Goal: Task Accomplishment & Management: Use online tool/utility

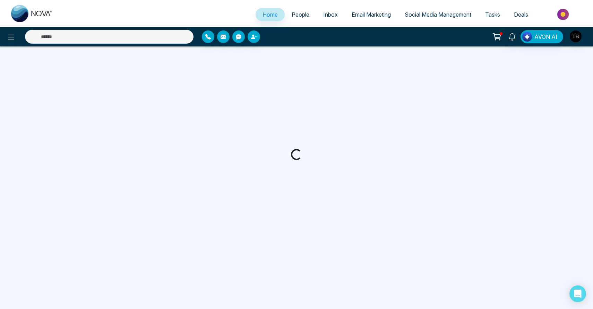
select select "*"
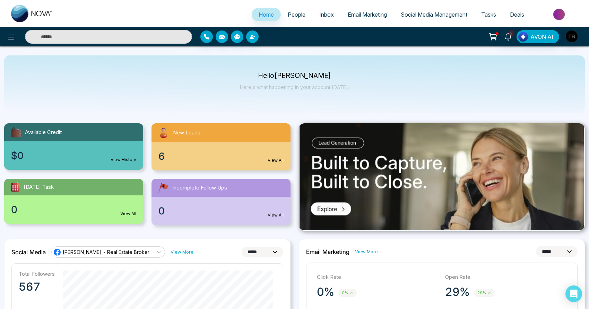
click at [203, 138] on div "New Leads" at bounding box center [221, 132] width 139 height 19
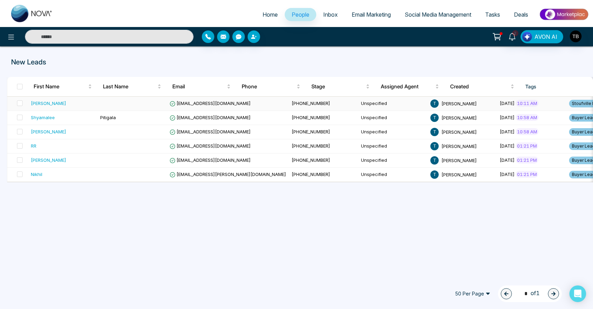
click at [110, 107] on td at bounding box center [131, 104] width 69 height 14
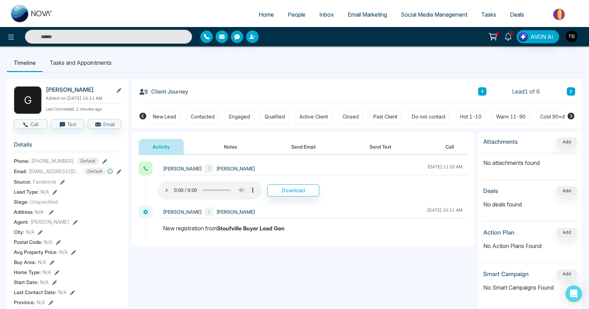
click at [232, 150] on button "Notes" at bounding box center [230, 147] width 41 height 16
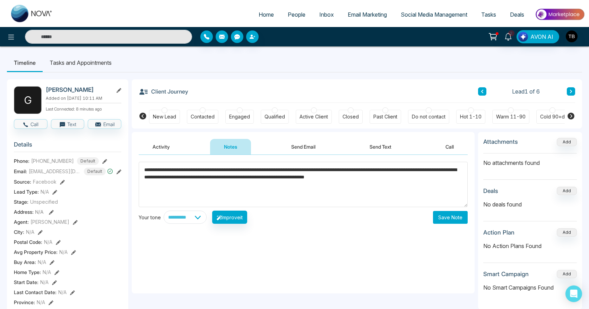
click at [119, 174] on icon at bounding box center [119, 172] width 5 height 5
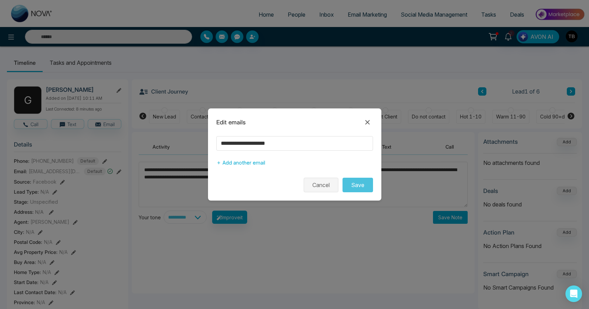
click at [319, 186] on button "Cancel" at bounding box center [321, 185] width 35 height 15
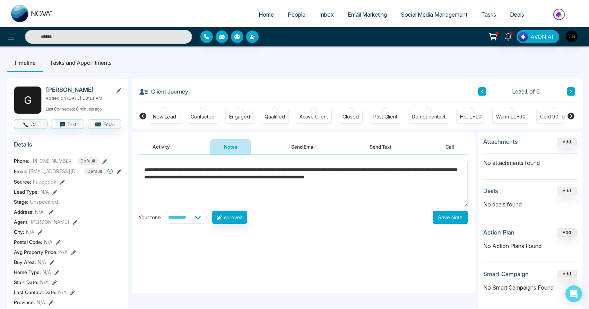
click at [445, 180] on textarea "**********" at bounding box center [303, 184] width 329 height 45
click at [247, 187] on textarea "**********" at bounding box center [303, 184] width 329 height 45
type textarea "**********"
click at [449, 222] on button "Save Note" at bounding box center [450, 217] width 35 height 13
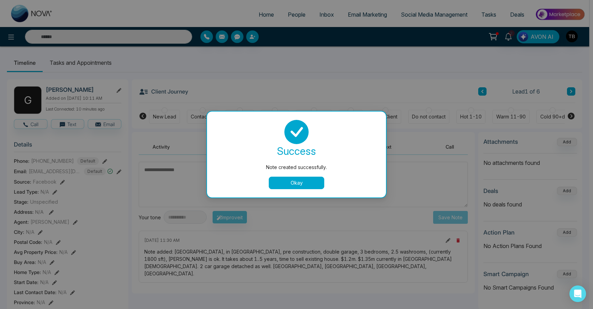
click at [283, 182] on button "Okay" at bounding box center [296, 183] width 55 height 12
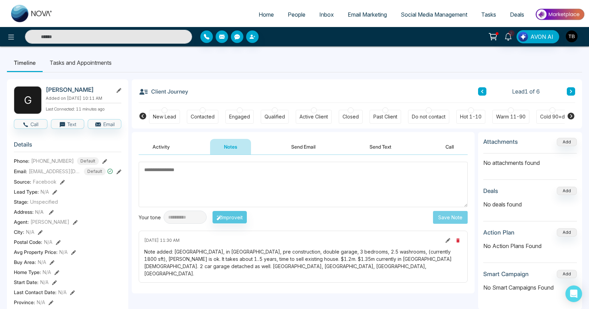
click at [119, 93] on icon at bounding box center [119, 90] width 5 height 5
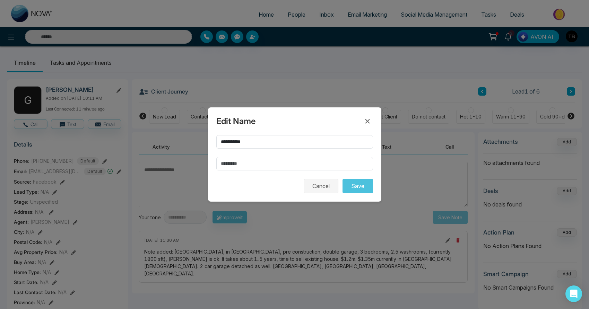
click at [304, 190] on button "Cancel" at bounding box center [321, 186] width 35 height 15
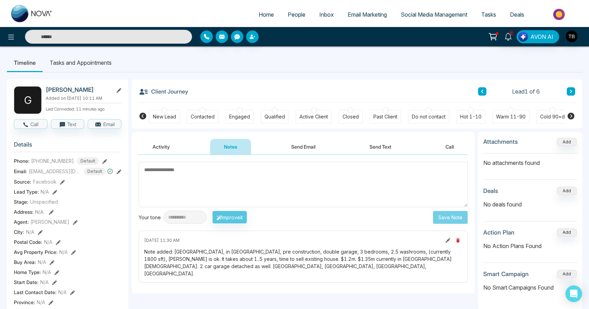
click at [102, 164] on icon at bounding box center [104, 161] width 5 height 5
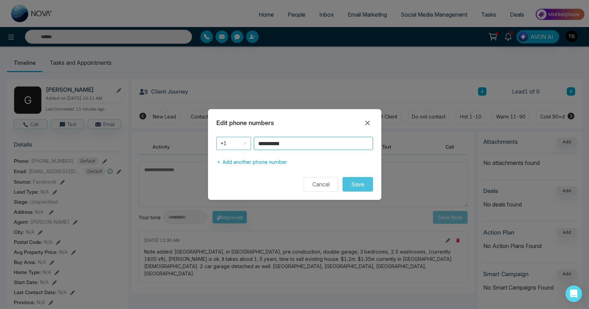
drag, startPoint x: 306, startPoint y: 144, endPoint x: 218, endPoint y: 140, distance: 87.8
click at [218, 140] on div "**********" at bounding box center [294, 143] width 157 height 13
click at [326, 188] on button "Cancel" at bounding box center [321, 184] width 35 height 15
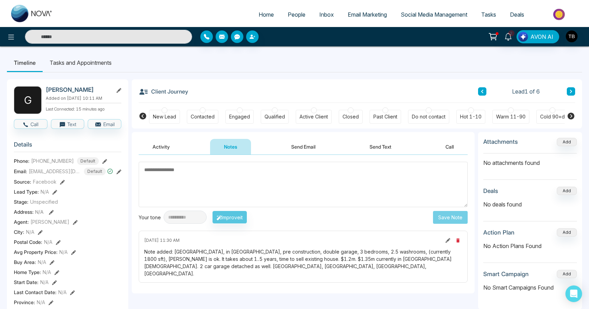
click at [118, 174] on icon at bounding box center [119, 172] width 5 height 5
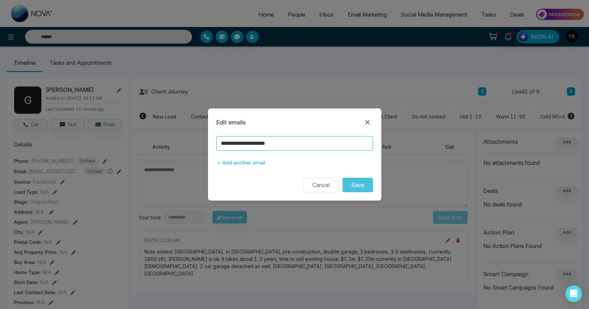
drag, startPoint x: 313, startPoint y: 145, endPoint x: 189, endPoint y: 141, distance: 123.9
click at [189, 141] on div "**********" at bounding box center [294, 154] width 589 height 309
click at [322, 189] on button "Cancel" at bounding box center [321, 185] width 35 height 15
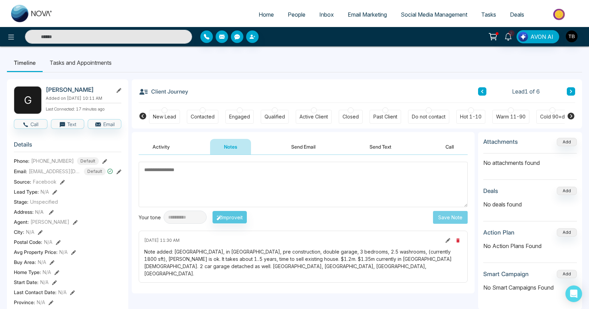
click at [202, 113] on div at bounding box center [203, 110] width 6 height 6
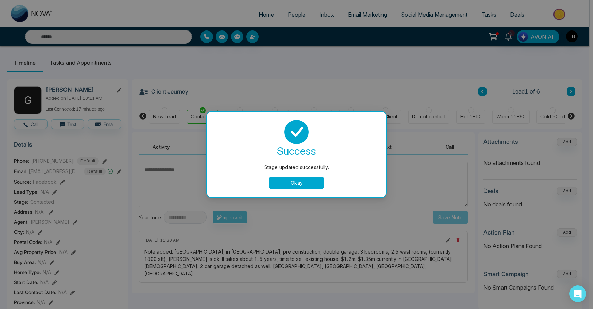
click at [298, 185] on button "Okay" at bounding box center [296, 183] width 55 height 12
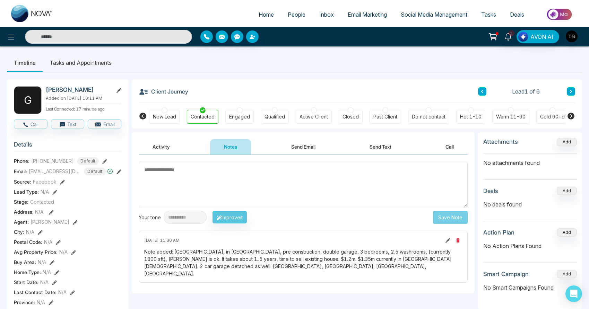
click at [313, 112] on div at bounding box center [314, 110] width 6 height 6
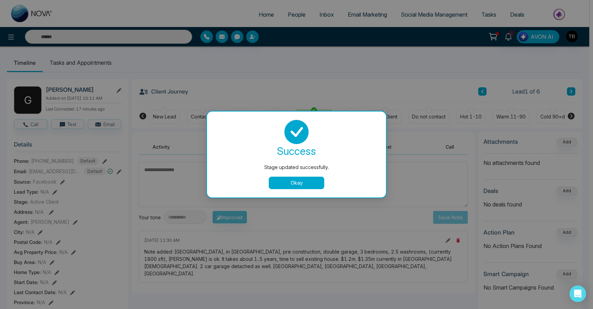
click at [296, 184] on button "Okay" at bounding box center [296, 183] width 55 height 12
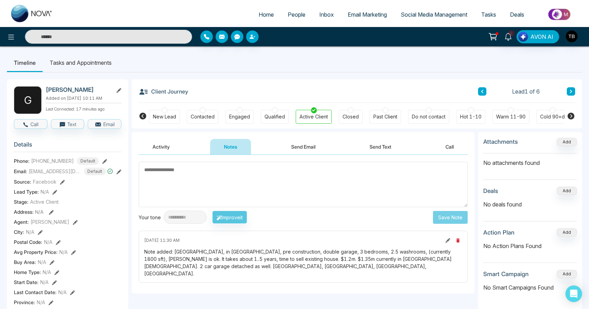
click at [201, 112] on div at bounding box center [203, 110] width 6 height 6
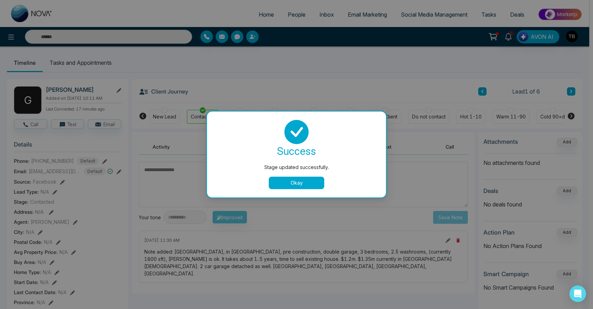
click at [305, 184] on button "Okay" at bounding box center [296, 183] width 55 height 12
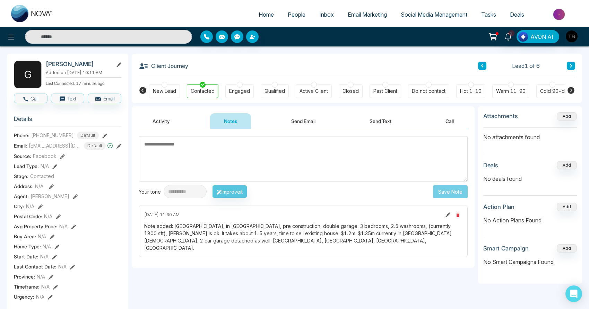
scroll to position [45, 0]
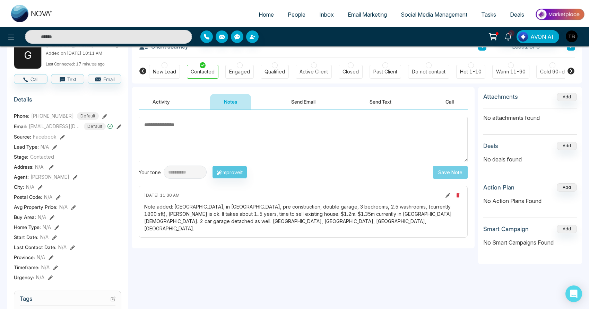
click at [572, 74] on icon at bounding box center [571, 71] width 8 height 8
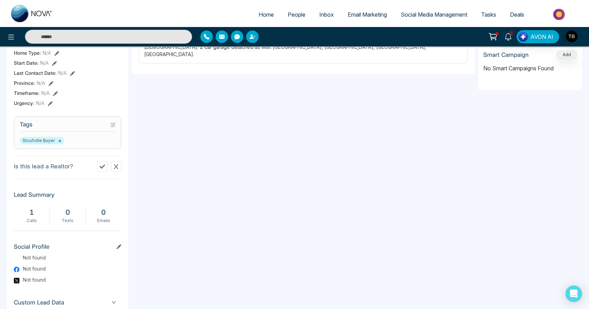
scroll to position [258, 0]
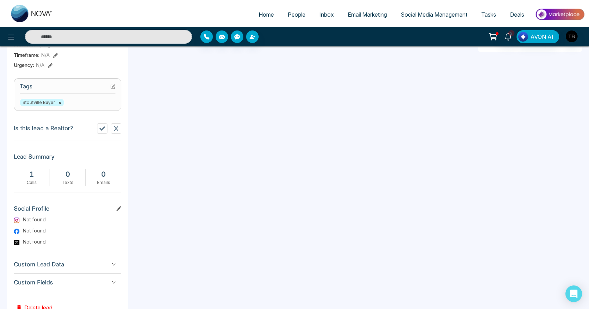
click at [66, 106] on div "Stoufville Buyer ×" at bounding box center [68, 103] width 96 height 8
click at [111, 89] on icon at bounding box center [113, 86] width 5 height 5
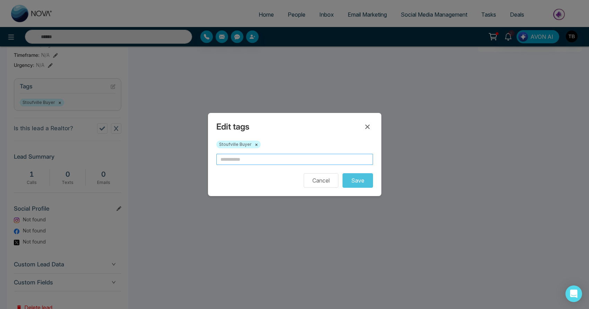
click at [259, 160] on input "text" at bounding box center [294, 159] width 157 height 11
type input "*"
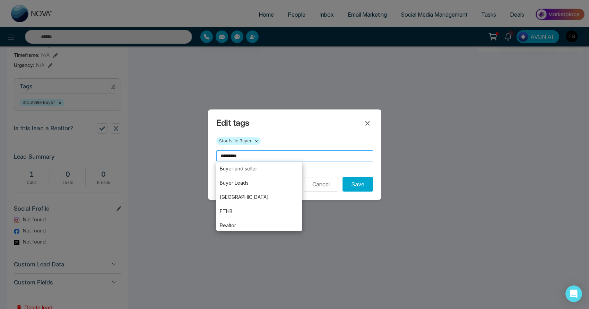
type input "*********"
click at [343, 177] on button "Save" at bounding box center [358, 184] width 31 height 15
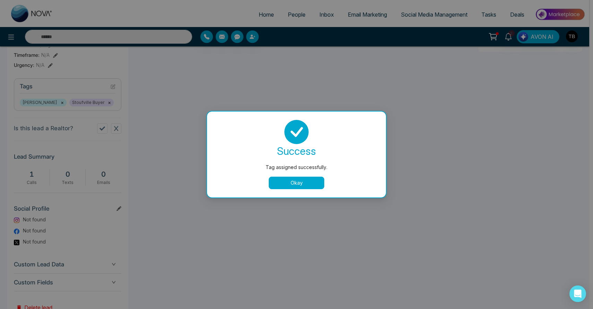
click at [293, 184] on button "Okay" at bounding box center [296, 183] width 55 height 12
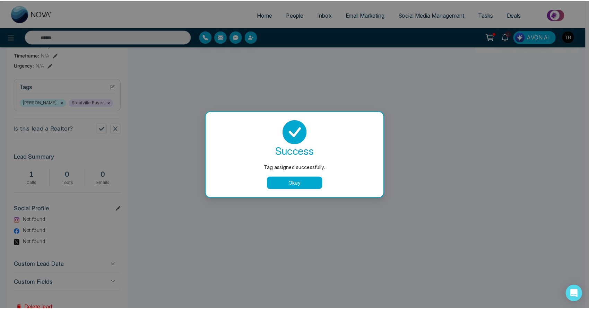
scroll to position [0, 137]
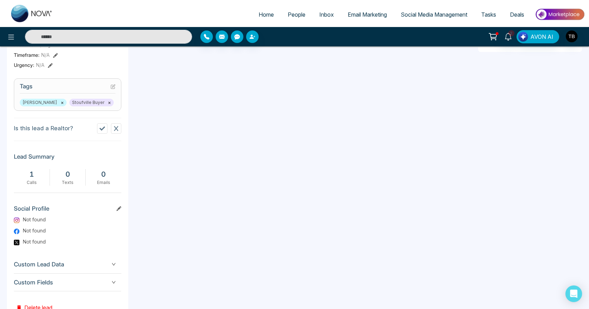
click at [114, 89] on icon at bounding box center [113, 86] width 5 height 5
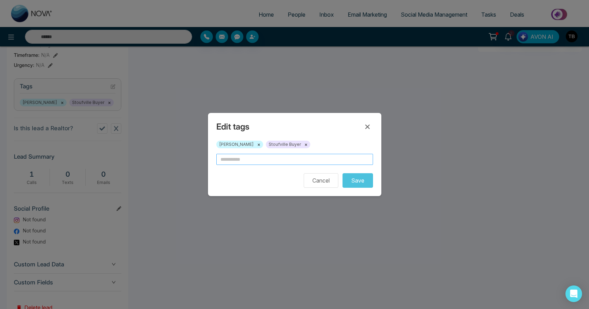
click at [255, 159] on input "text" at bounding box center [294, 159] width 157 height 11
type input "****"
click at [361, 183] on button "Save" at bounding box center [358, 180] width 31 height 15
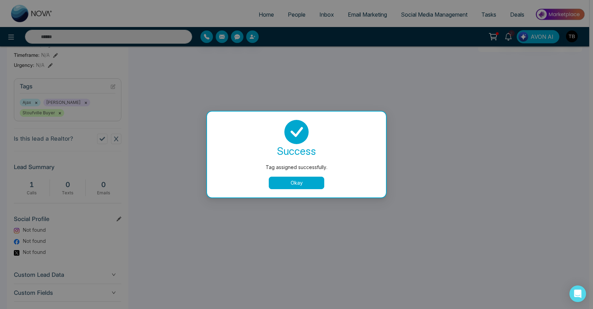
click at [292, 186] on button "Okay" at bounding box center [296, 183] width 55 height 12
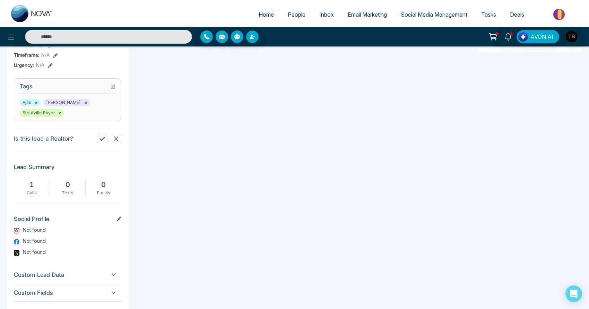
click at [89, 117] on div "Ajax × [PERSON_NAME] × Stoufville Buyer ×" at bounding box center [68, 108] width 96 height 18
click at [113, 87] on icon at bounding box center [113, 86] width 3 height 3
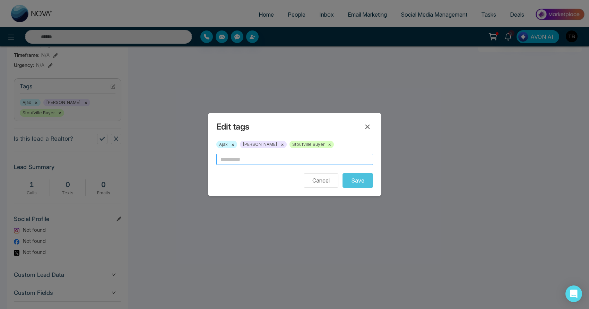
click at [256, 160] on input "text" at bounding box center [294, 159] width 157 height 11
type input "*******"
click at [344, 181] on button "Save" at bounding box center [358, 180] width 31 height 15
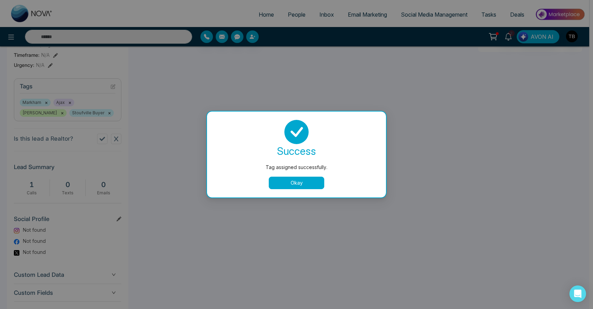
click at [301, 185] on button "Okay" at bounding box center [296, 183] width 55 height 12
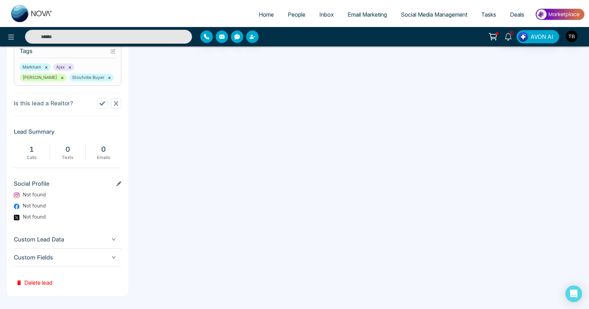
scroll to position [300, 0]
click at [103, 238] on span "Custom Lead Data" at bounding box center [67, 238] width 107 height 9
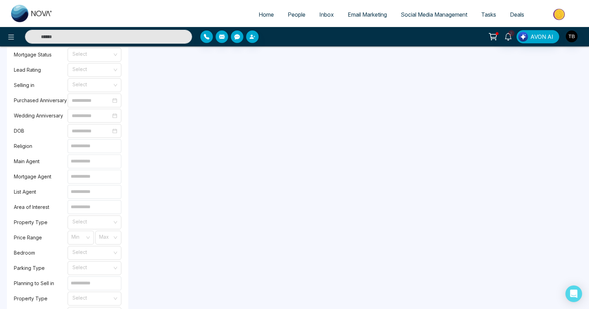
scroll to position [364, 0]
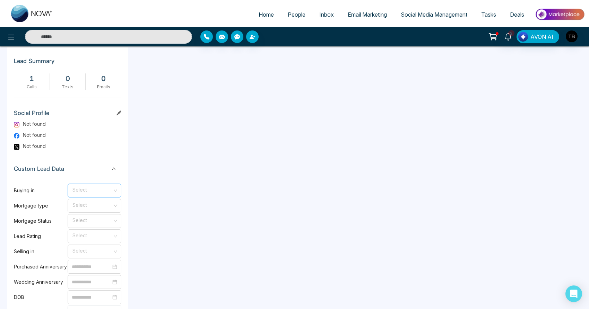
click at [95, 195] on input "search" at bounding box center [92, 189] width 41 height 10
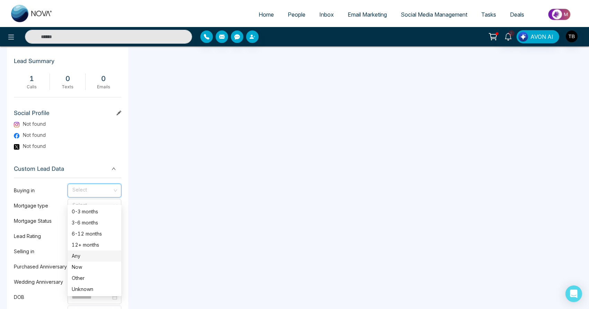
click at [90, 255] on div "Any" at bounding box center [94, 256] width 45 height 8
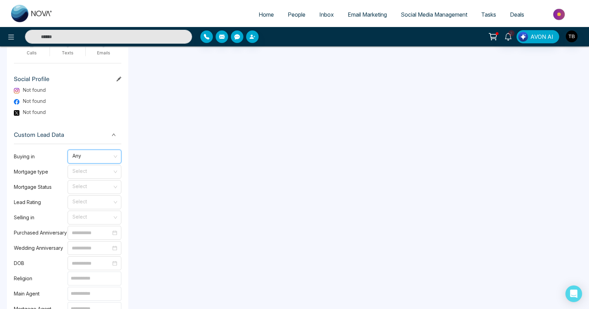
scroll to position [439, 0]
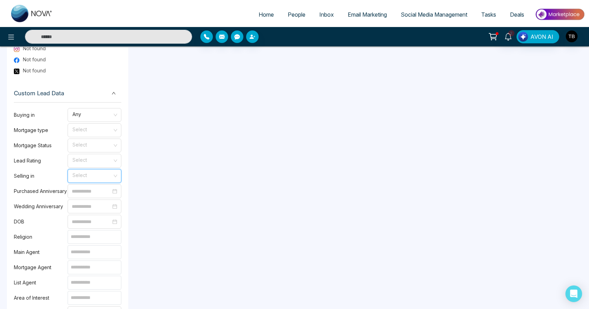
click at [98, 180] on input "search" at bounding box center [92, 175] width 41 height 10
click at [93, 198] on div "1 year" at bounding box center [94, 199] width 45 height 8
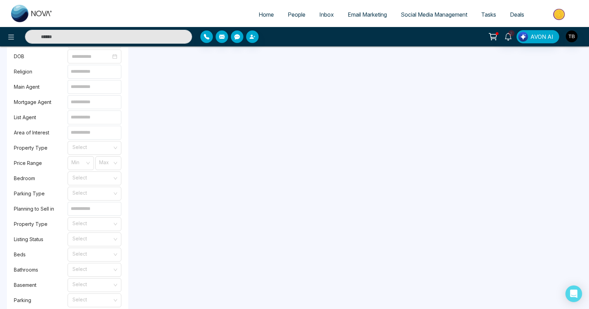
scroll to position [622, 0]
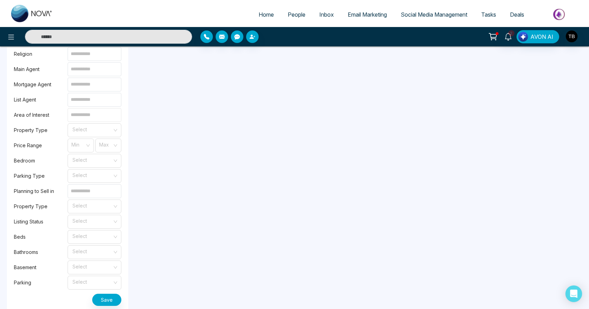
click at [88, 122] on input at bounding box center [95, 115] width 54 height 14
click at [91, 122] on input at bounding box center [95, 115] width 54 height 14
click at [112, 137] on div "Select" at bounding box center [95, 130] width 54 height 14
click at [102, 161] on div "Residential" at bounding box center [94, 160] width 45 height 8
click at [109, 149] on input "search" at bounding box center [106, 144] width 13 height 10
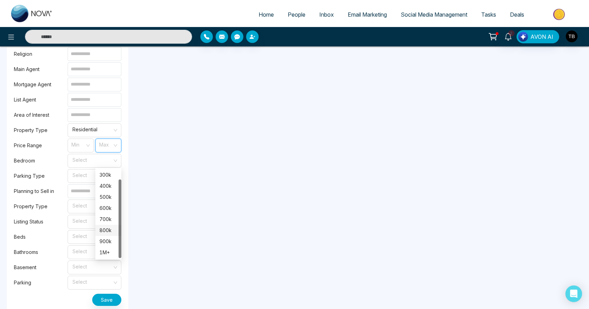
scroll to position [707, 0]
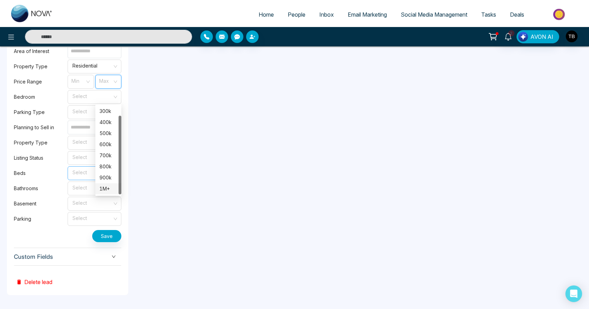
click at [117, 183] on div "1M+" at bounding box center [108, 188] width 26 height 11
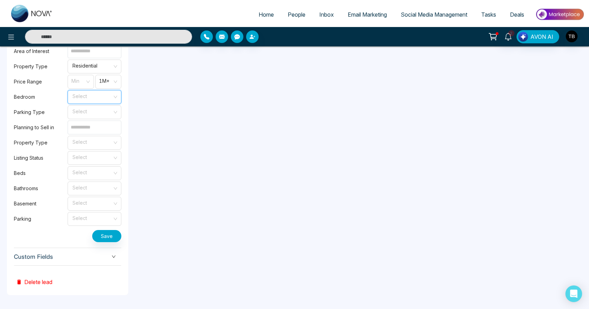
click at [104, 92] on input "search" at bounding box center [92, 95] width 41 height 10
click at [87, 145] on div "3" at bounding box center [94, 149] width 45 height 8
click at [101, 110] on input "search" at bounding box center [92, 111] width 41 height 10
click at [89, 150] on div "2" at bounding box center [94, 154] width 45 height 8
click at [101, 126] on input at bounding box center [95, 128] width 54 height 14
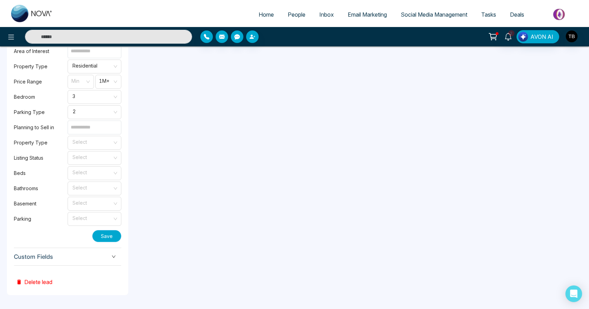
click at [111, 232] on button "Save" at bounding box center [106, 236] width 29 height 12
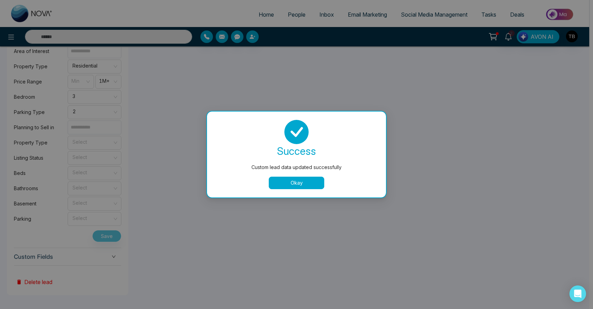
click at [307, 185] on button "Okay" at bounding box center [296, 183] width 55 height 12
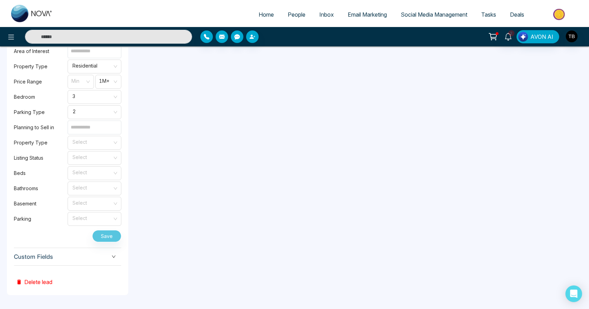
click at [107, 255] on span "Custom Fields" at bounding box center [67, 256] width 107 height 9
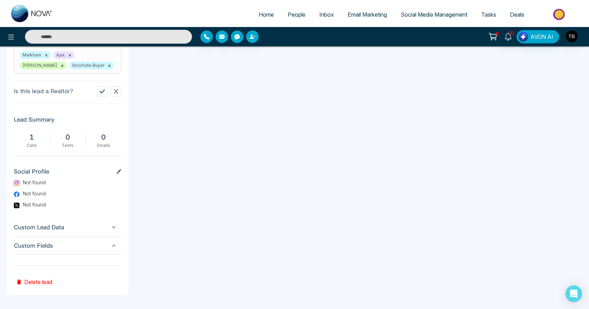
scroll to position [311, 0]
click at [112, 245] on icon "down" at bounding box center [113, 245] width 3 height 2
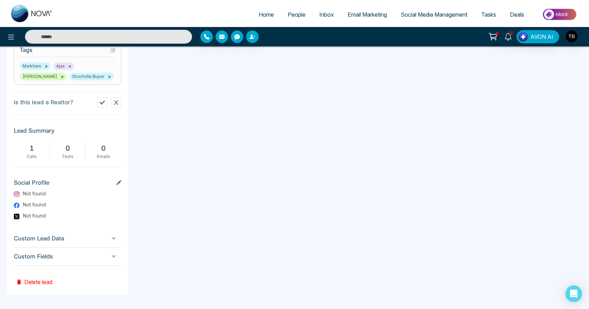
scroll to position [300, 0]
click at [113, 258] on icon "down" at bounding box center [114, 257] width 4 height 4
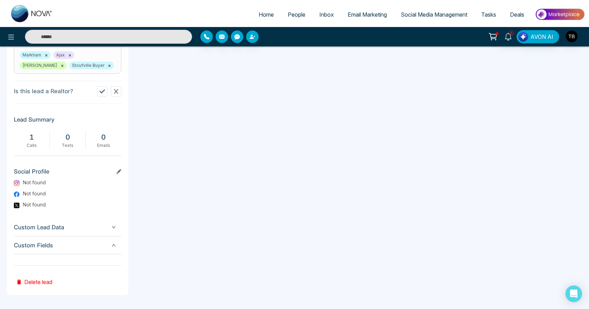
scroll to position [311, 0]
click at [113, 245] on icon "down" at bounding box center [113, 245] width 3 height 2
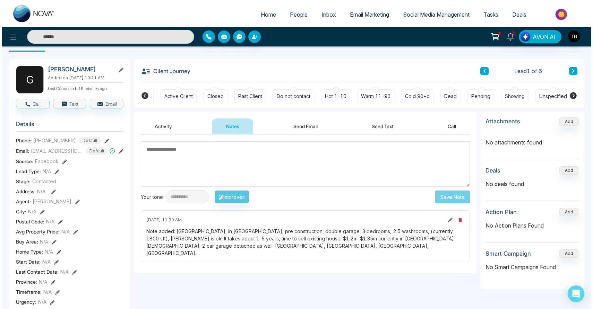
scroll to position [0, 0]
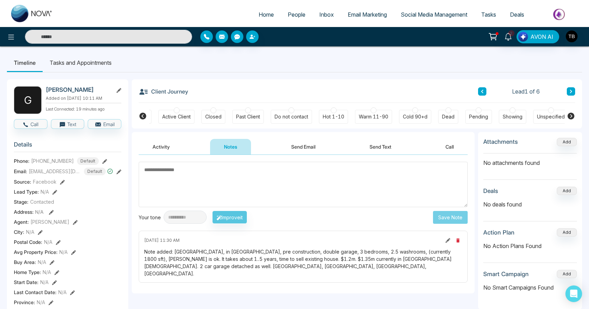
click at [68, 64] on li "Tasks and Appointments" at bounding box center [81, 62] width 76 height 19
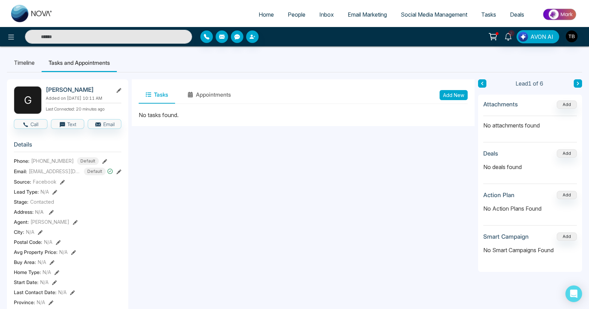
click at [288, 17] on span "People" at bounding box center [297, 14] width 18 height 7
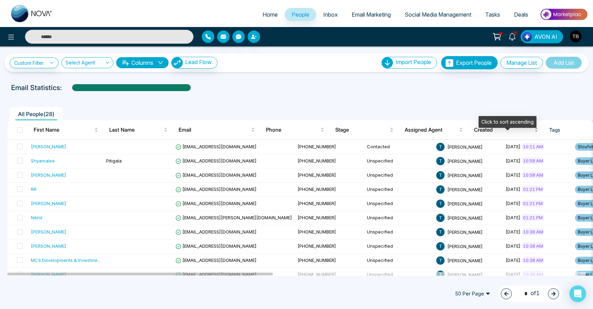
click at [491, 134] on span "Created" at bounding box center [503, 130] width 59 height 8
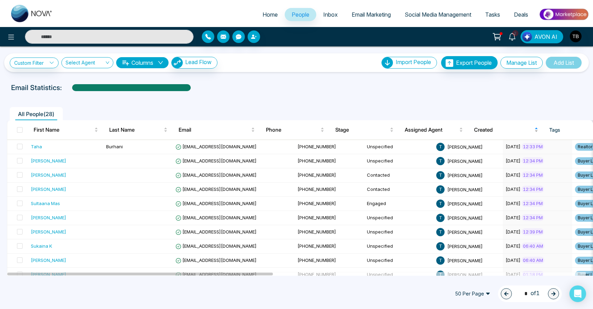
click at [491, 134] on span "Created" at bounding box center [503, 130] width 59 height 8
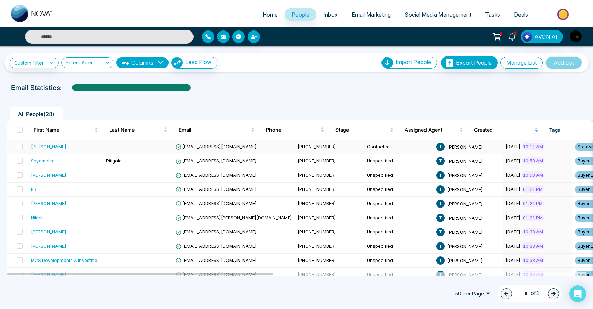
click at [575, 151] on span "Stoufville Buye..." at bounding box center [595, 147] width 40 height 8
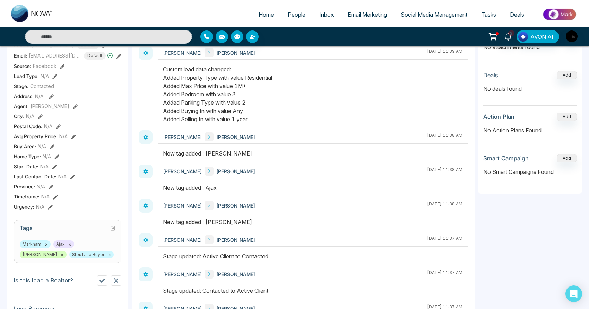
scroll to position [183, 0]
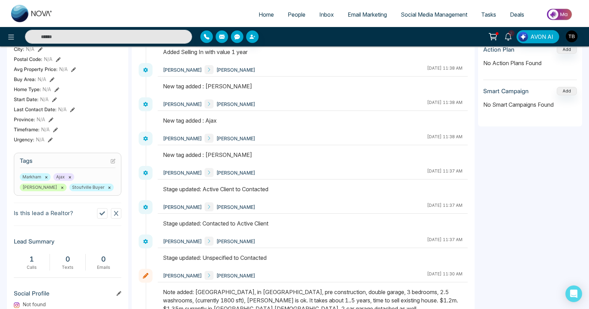
click at [86, 191] on div "Markham × Ajax × [PERSON_NAME] × Stoufville Buyer ×" at bounding box center [68, 182] width 96 height 18
click at [114, 164] on icon at bounding box center [113, 161] width 5 height 5
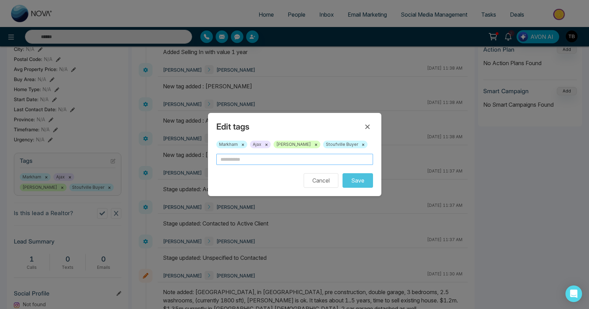
click at [258, 155] on input "text" at bounding box center [294, 159] width 157 height 11
type input "*****"
click at [343, 173] on button "Save" at bounding box center [358, 180] width 31 height 15
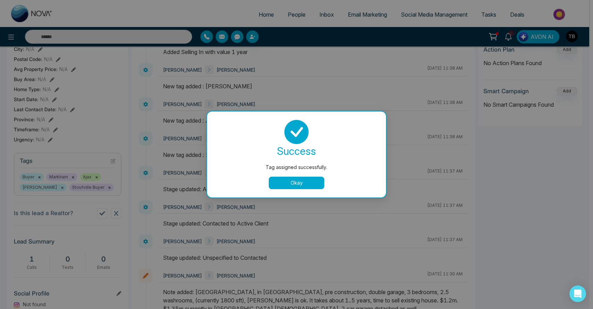
click at [253, 174] on div "success Tag assigned successfully. Okay" at bounding box center [296, 154] width 162 height 69
click at [281, 184] on button "Okay" at bounding box center [296, 183] width 55 height 12
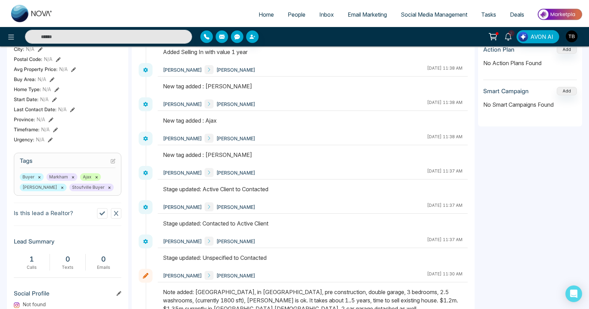
click at [104, 191] on div "Buyer × Markham × Ajax × [PERSON_NAME] × Stoufville Buyer ×" at bounding box center [68, 182] width 96 height 18
click at [112, 164] on icon at bounding box center [113, 161] width 5 height 5
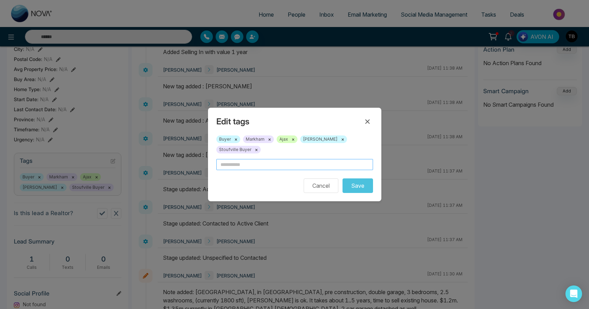
click at [246, 161] on input "text" at bounding box center [294, 164] width 157 height 11
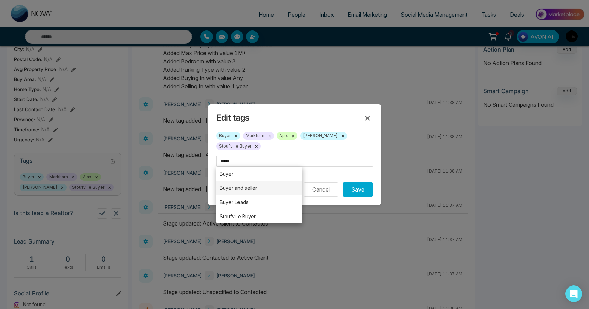
click at [241, 187] on li "Buyer and seller" at bounding box center [259, 188] width 86 height 14
type input "**********"
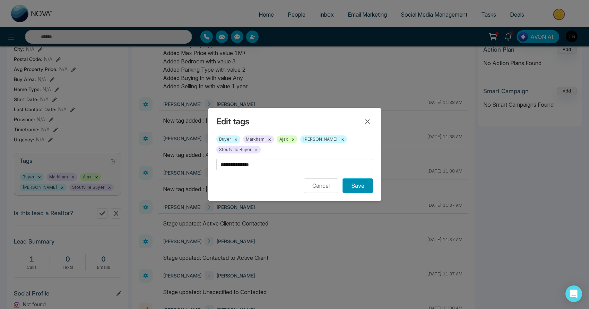
click at [355, 189] on button "Save" at bounding box center [358, 186] width 31 height 15
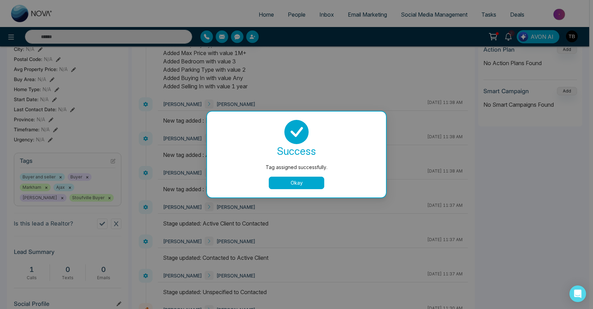
click at [287, 184] on button "Okay" at bounding box center [296, 183] width 55 height 12
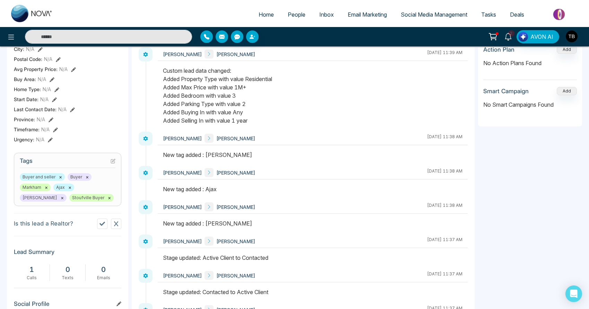
click at [86, 180] on button "×" at bounding box center [87, 177] width 3 height 6
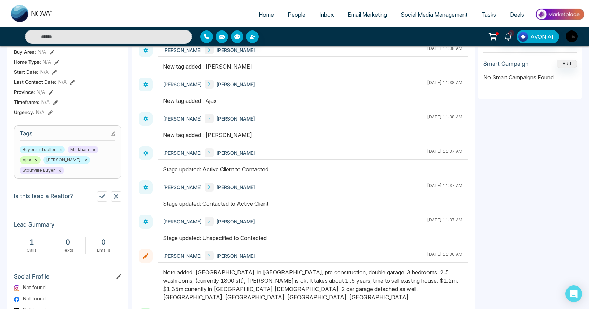
scroll to position [210, 0]
click at [112, 137] on icon at bounding box center [113, 134] width 5 height 5
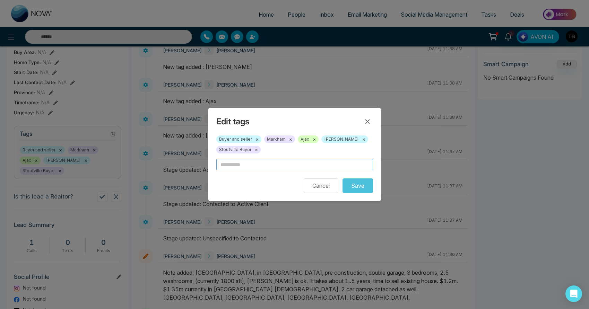
click at [248, 168] on input "text" at bounding box center [294, 164] width 157 height 11
type input "**********"
click at [352, 183] on button "Save" at bounding box center [358, 186] width 31 height 15
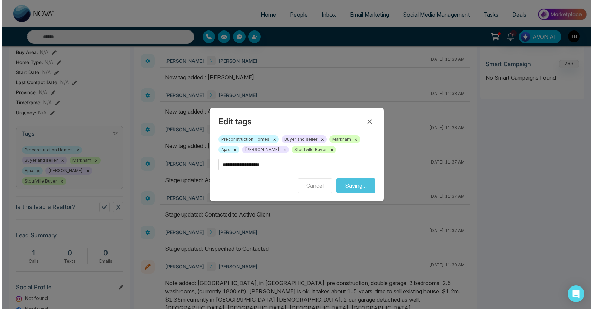
scroll to position [130, 0]
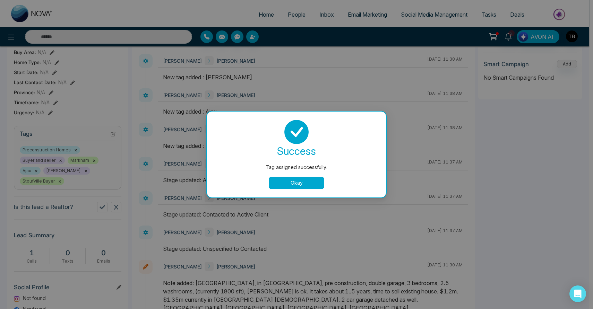
click at [296, 185] on button "Okay" at bounding box center [296, 183] width 55 height 12
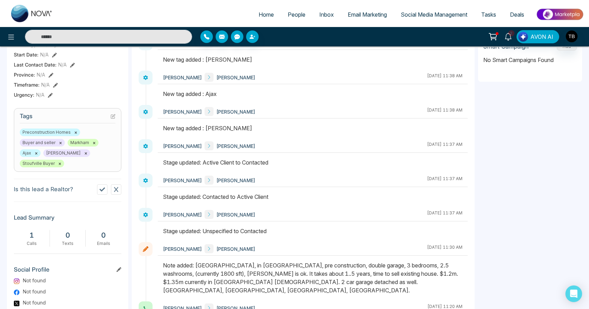
scroll to position [0, 0]
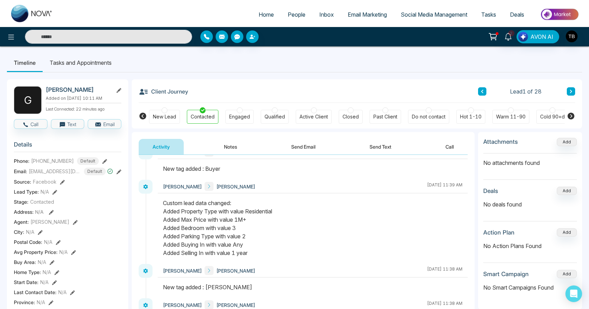
click at [571, 94] on icon at bounding box center [570, 91] width 3 height 4
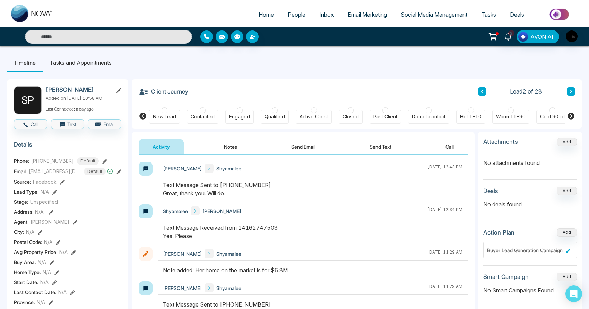
click at [481, 93] on icon at bounding box center [482, 91] width 3 height 4
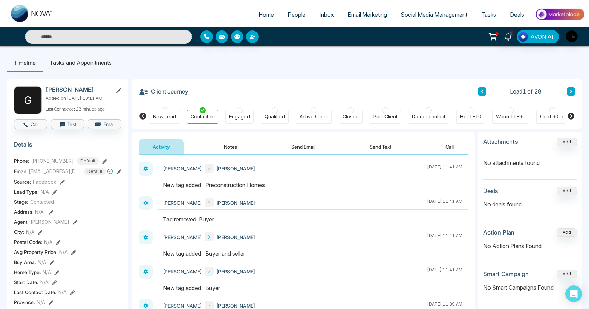
click at [102, 164] on icon at bounding box center [104, 161] width 5 height 5
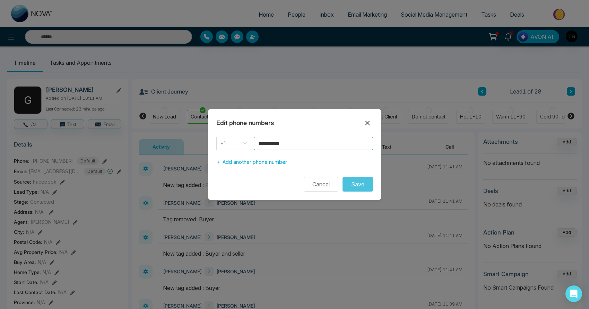
drag, startPoint x: 314, startPoint y: 139, endPoint x: 214, endPoint y: 140, distance: 100.6
click at [214, 140] on div "**********" at bounding box center [294, 153] width 173 height 32
click at [312, 188] on button "Cancel" at bounding box center [321, 184] width 35 height 15
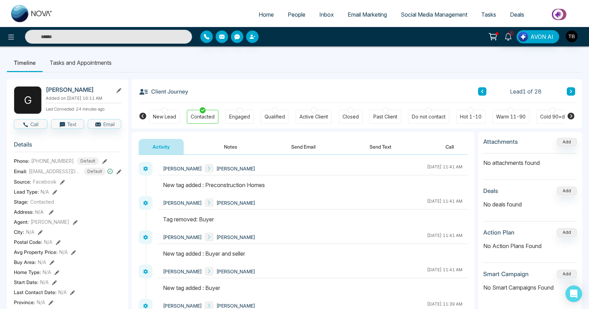
click at [227, 150] on button "Notes" at bounding box center [230, 147] width 41 height 16
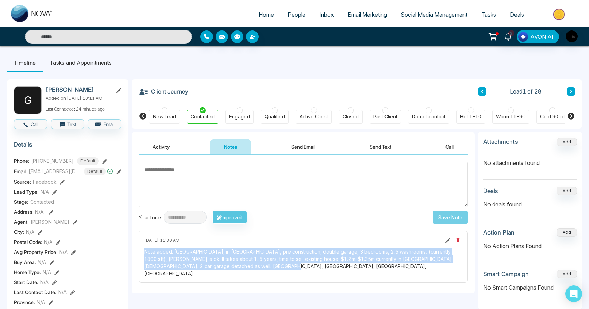
drag, startPoint x: 242, startPoint y: 270, endPoint x: 142, endPoint y: 253, distance: 101.1
click at [142, 253] on div "[DATE] 11:30 AM Note added: [GEOGRAPHIC_DATA], in [GEOGRAPHIC_DATA], pre constr…" at bounding box center [303, 257] width 329 height 52
copy div "Note added: [GEOGRAPHIC_DATA], in [GEOGRAPHIC_DATA], pre construction, double g…"
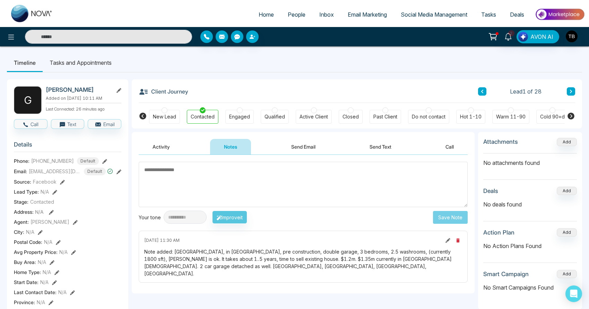
click at [298, 14] on span "People" at bounding box center [297, 14] width 18 height 7
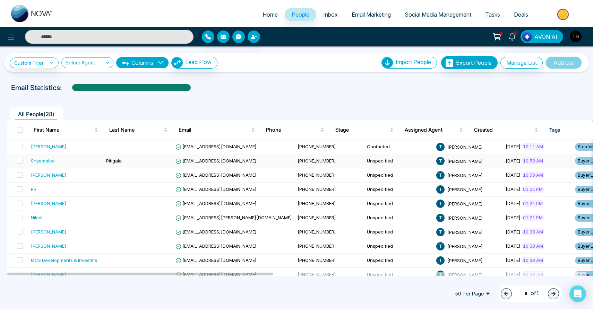
click at [134, 168] on td "Pitigala" at bounding box center [137, 161] width 69 height 14
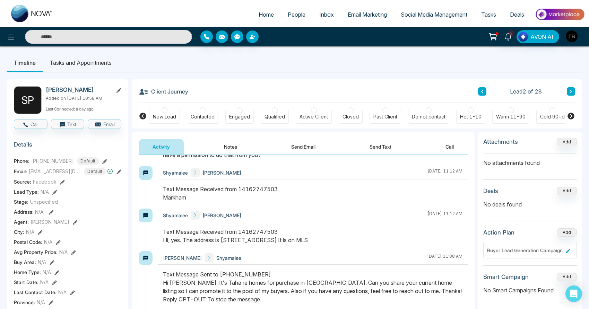
scroll to position [167, 0]
drag, startPoint x: 237, startPoint y: 267, endPoint x: 282, endPoint y: 266, distance: 45.4
click at [282, 244] on div "Text Message Received from 14162747503 Hi, yes. The address is [STREET_ADDRESS]…" at bounding box center [313, 235] width 300 height 17
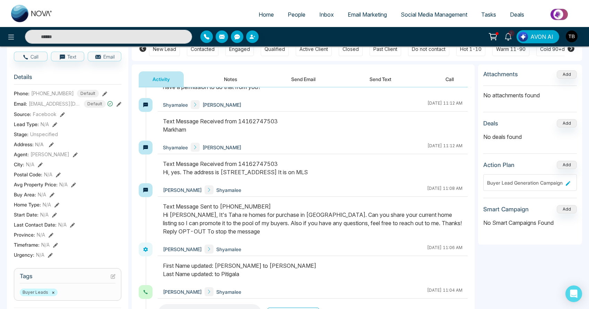
scroll to position [0, 0]
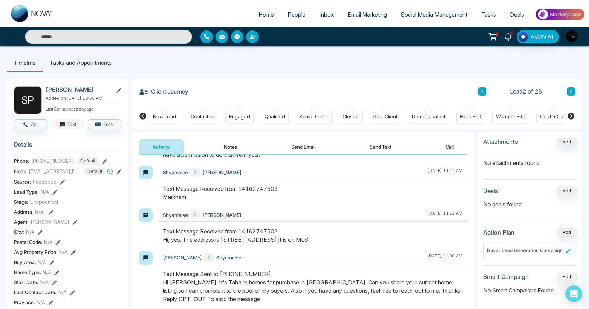
click at [68, 129] on button "Text" at bounding box center [68, 124] width 34 height 10
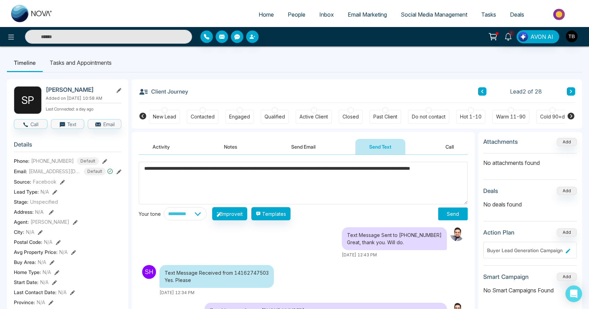
type textarea "**********"
click at [452, 214] on button "Send" at bounding box center [452, 214] width 29 height 13
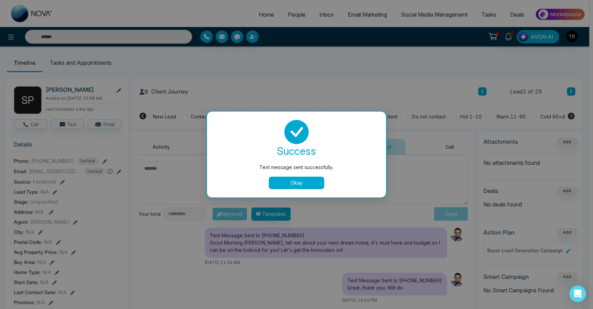
click at [300, 184] on button "Okay" at bounding box center [296, 183] width 55 height 12
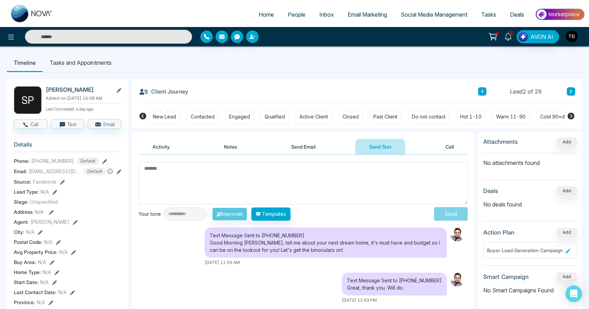
click at [297, 179] on textarea at bounding box center [303, 183] width 329 height 43
paste textarea "**********"
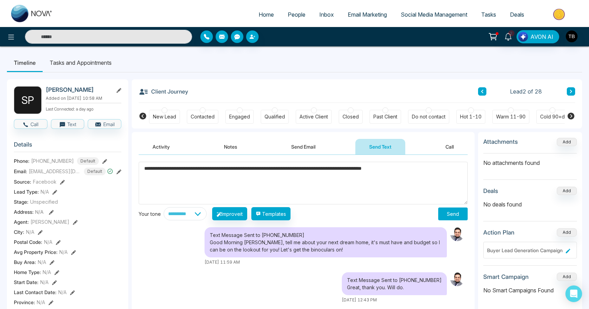
drag, startPoint x: 147, startPoint y: 174, endPoint x: 143, endPoint y: 171, distance: 5.2
click at [143, 171] on textarea "**********" at bounding box center [303, 183] width 329 height 43
type textarea "**********"
click at [451, 218] on button "Send" at bounding box center [452, 214] width 29 height 13
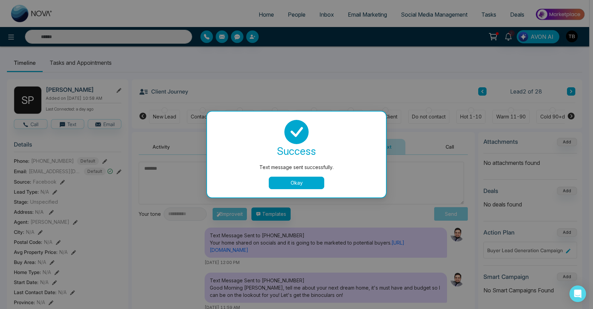
click at [307, 183] on button "Okay" at bounding box center [296, 183] width 55 height 12
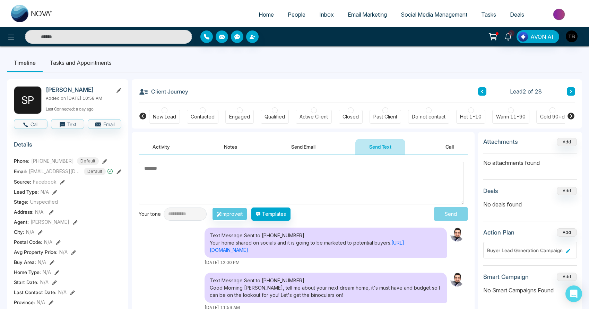
click at [130, 39] on input "text" at bounding box center [108, 37] width 167 height 14
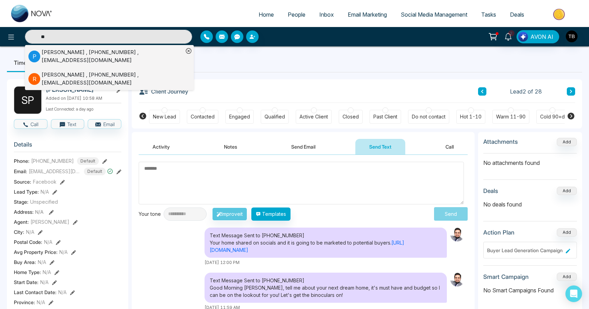
type input "*"
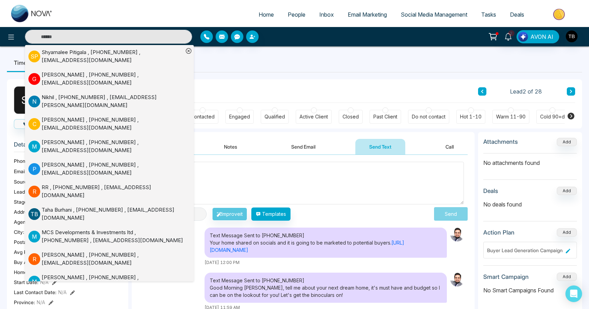
click at [292, 18] on span "People" at bounding box center [297, 14] width 18 height 7
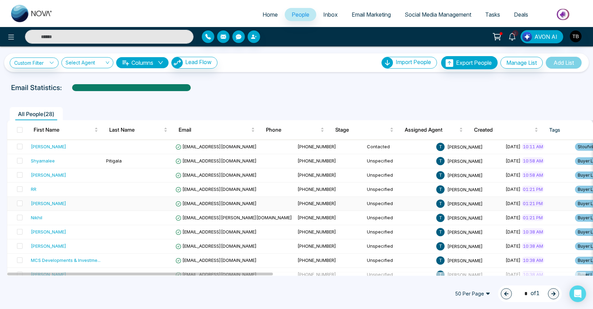
click at [88, 207] on div "[PERSON_NAME]" at bounding box center [66, 203] width 70 height 7
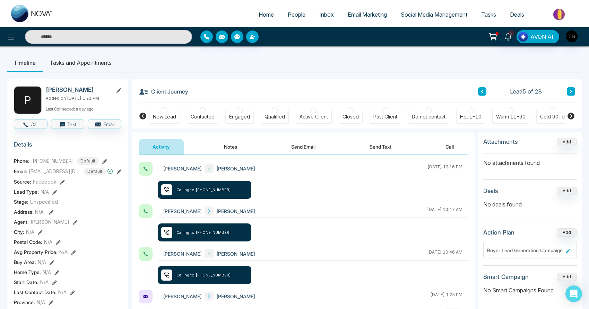
click at [102, 164] on icon at bounding box center [104, 161] width 5 height 5
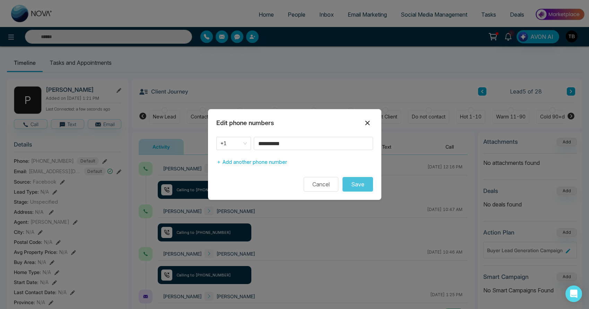
click at [366, 123] on icon at bounding box center [367, 123] width 8 height 8
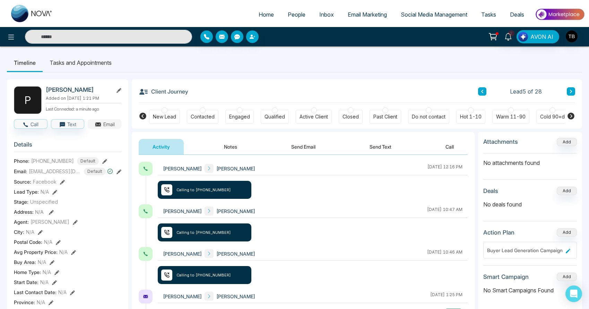
click at [106, 129] on button "Email" at bounding box center [105, 124] width 34 height 10
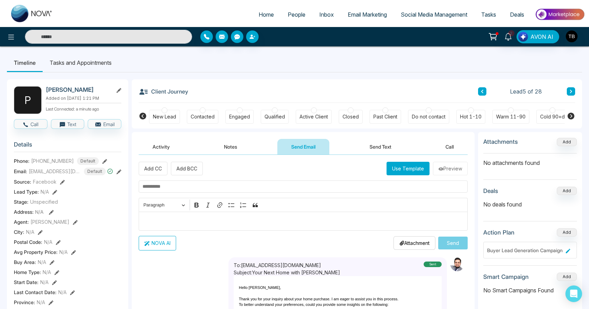
click at [199, 191] on input "text" at bounding box center [303, 187] width 329 height 12
click at [102, 164] on icon at bounding box center [104, 161] width 5 height 5
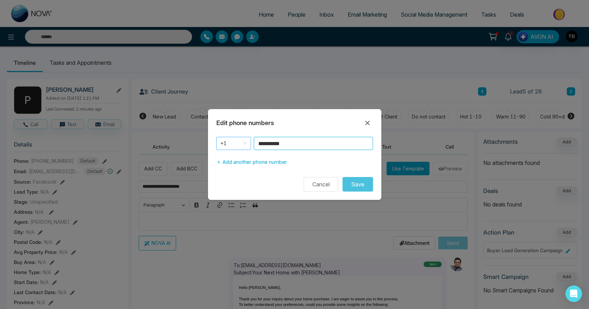
drag, startPoint x: 301, startPoint y: 145, endPoint x: 229, endPoint y: 137, distance: 72.6
click at [229, 137] on div "**********" at bounding box center [294, 143] width 157 height 13
click at [323, 187] on button "Cancel" at bounding box center [321, 184] width 35 height 15
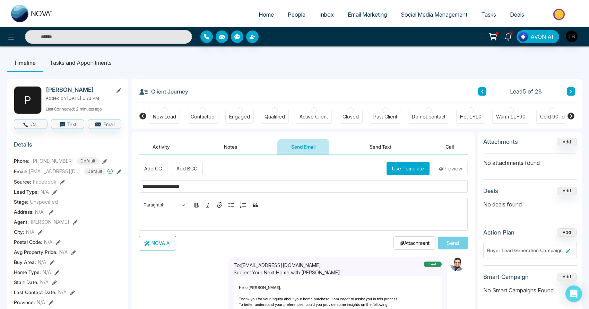
click at [219, 190] on input "**********" at bounding box center [303, 187] width 329 height 12
paste input "**********"
type input "**********"
click at [192, 220] on div "Editor editing area: main" at bounding box center [303, 221] width 329 height 19
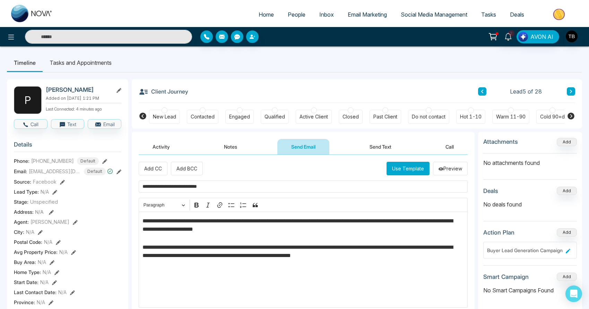
scroll to position [12, 0]
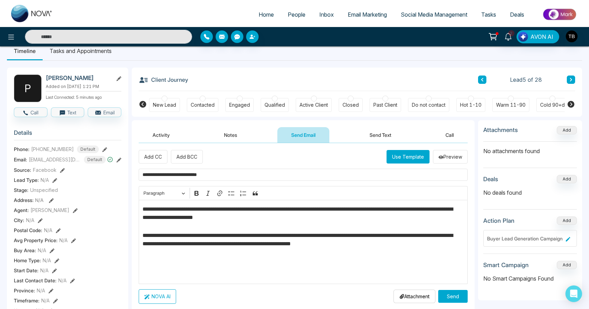
click at [254, 263] on p "**********" at bounding box center [303, 247] width 320 height 31
click at [221, 263] on p "**********" at bounding box center [303, 247] width 320 height 31
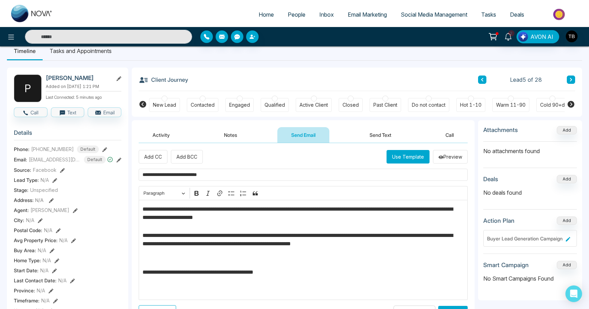
click at [321, 278] on p "**********" at bounding box center [303, 273] width 320 height 10
click at [393, 279] on p "**********" at bounding box center [303, 273] width 320 height 10
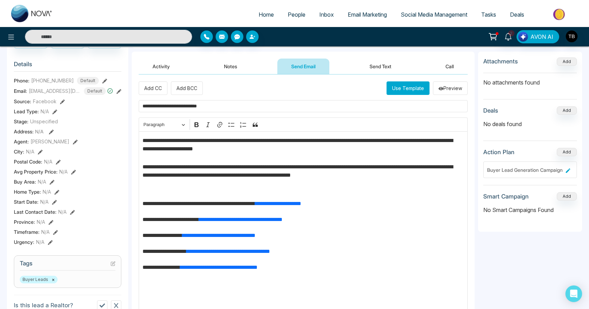
scroll to position [81, 0]
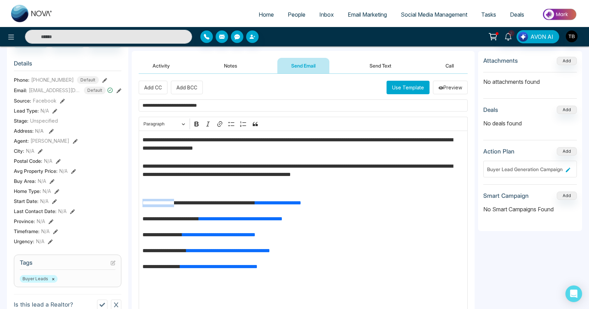
drag, startPoint x: 186, startPoint y: 212, endPoint x: 141, endPoint y: 210, distance: 45.1
click at [141, 210] on div "**********" at bounding box center [303, 227] width 329 height 192
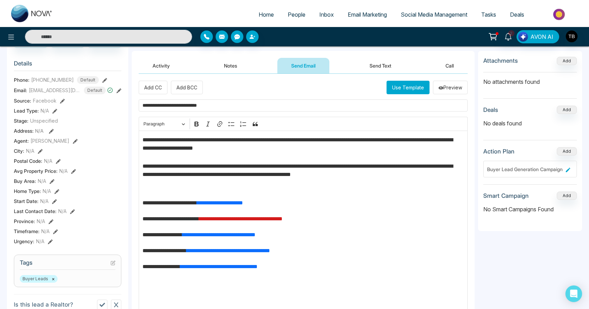
scroll to position [9, 0]
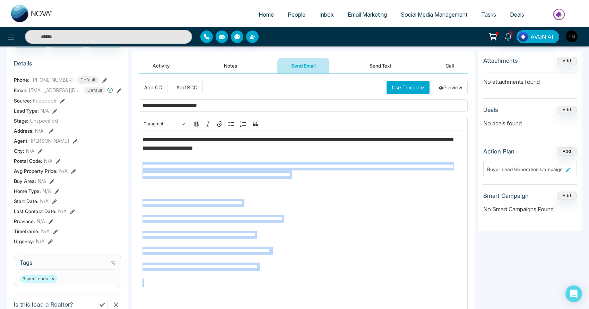
drag, startPoint x: 330, startPoint y: 277, endPoint x: 139, endPoint y: 165, distance: 221.4
click at [139, 165] on div "**********" at bounding box center [303, 227] width 329 height 192
click at [235, 186] on p "**********" at bounding box center [301, 177] width 316 height 31
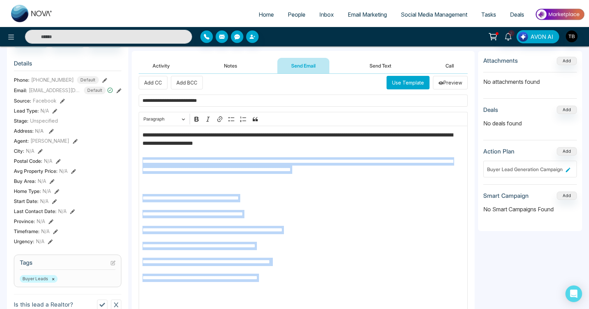
drag, startPoint x: 323, startPoint y: 293, endPoint x: 143, endPoint y: 167, distance: 219.5
click at [143, 167] on div "**********" at bounding box center [303, 230] width 329 height 208
click at [232, 165] on p "**********" at bounding box center [301, 172] width 316 height 31
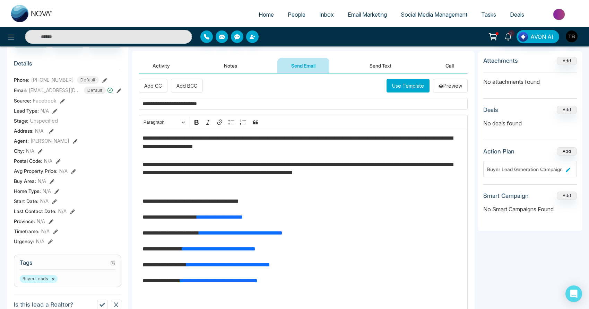
scroll to position [0, 0]
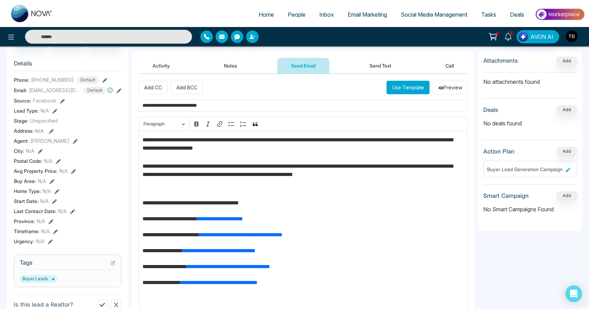
click at [238, 193] on p "**********" at bounding box center [301, 177] width 316 height 31
click at [446, 89] on button "Preview" at bounding box center [450, 88] width 35 height 14
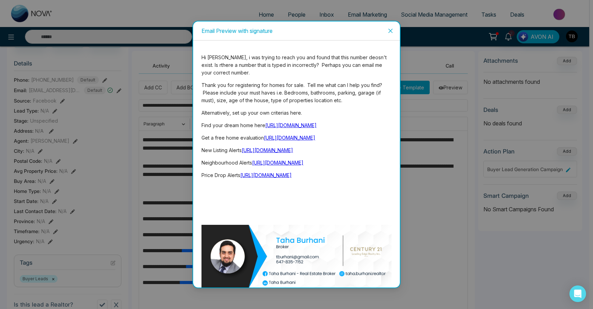
click at [389, 31] on icon "close" at bounding box center [391, 31] width 6 height 6
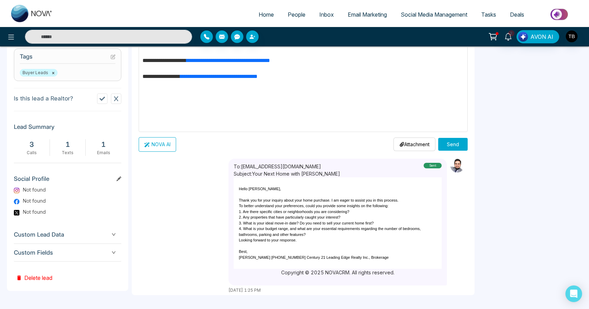
click at [164, 152] on button "NOVA AI" at bounding box center [157, 144] width 37 height 15
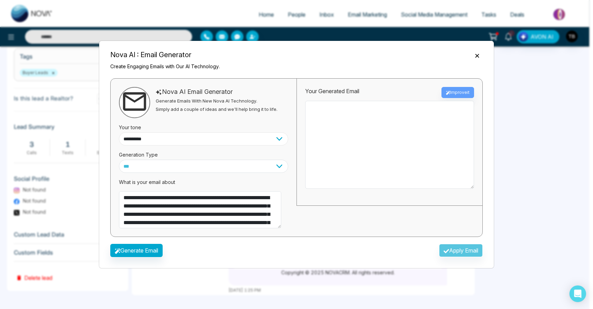
click at [206, 138] on select "**********" at bounding box center [203, 138] width 169 height 13
select select "**********"
click at [124, 132] on select "**********" at bounding box center [203, 138] width 169 height 13
click at [157, 257] on button "Generate Email" at bounding box center [136, 250] width 52 height 13
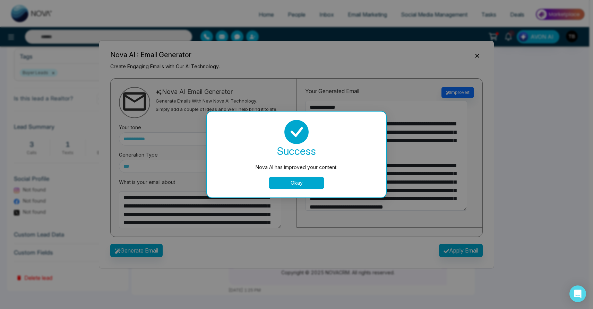
click at [316, 184] on button "Okay" at bounding box center [296, 183] width 55 height 12
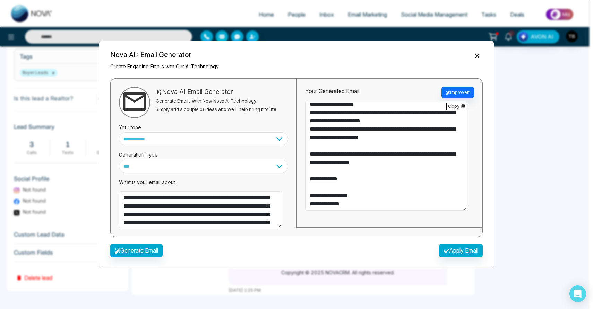
scroll to position [172, 0]
drag, startPoint x: 396, startPoint y: 165, endPoint x: 318, endPoint y: 167, distance: 78.0
click at [318, 167] on textarea at bounding box center [386, 156] width 162 height 110
click at [388, 166] on textarea at bounding box center [386, 156] width 162 height 110
click at [456, 167] on textarea at bounding box center [386, 156] width 162 height 110
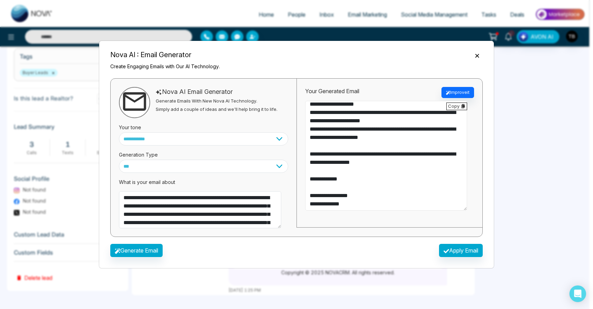
drag, startPoint x: 411, startPoint y: 177, endPoint x: 317, endPoint y: 176, distance: 93.3
click at [317, 176] on textarea at bounding box center [386, 156] width 162 height 110
click at [376, 176] on textarea at bounding box center [386, 156] width 162 height 110
click at [315, 185] on textarea at bounding box center [386, 156] width 162 height 110
click at [444, 187] on textarea at bounding box center [386, 156] width 162 height 110
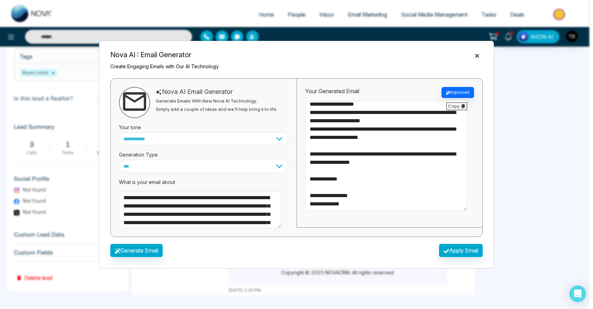
scroll to position [215, 0]
drag, startPoint x: 412, startPoint y: 153, endPoint x: 336, endPoint y: 163, distance: 76.3
click at [336, 163] on textarea at bounding box center [386, 156] width 162 height 110
click at [421, 163] on textarea at bounding box center [386, 156] width 162 height 110
drag, startPoint x: 403, startPoint y: 188, endPoint x: 290, endPoint y: 184, distance: 112.4
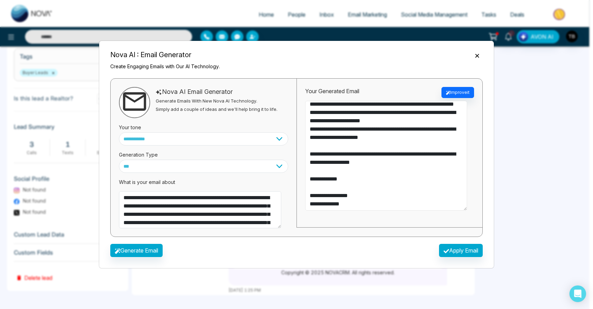
click at [290, 184] on div "**********" at bounding box center [296, 157] width 372 height 159
click at [315, 185] on textarea at bounding box center [386, 156] width 162 height 110
click at [443, 184] on textarea at bounding box center [386, 156] width 162 height 110
drag, startPoint x: 417, startPoint y: 121, endPoint x: 337, endPoint y: 131, distance: 80.4
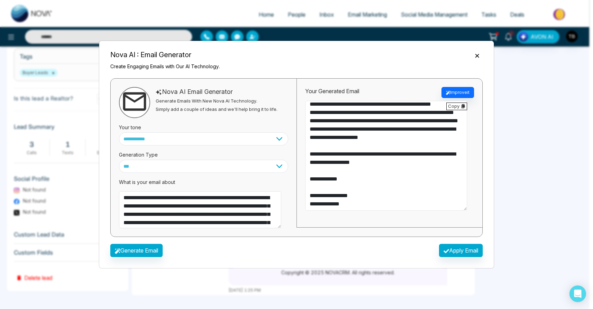
click at [337, 131] on textarea at bounding box center [386, 156] width 162 height 110
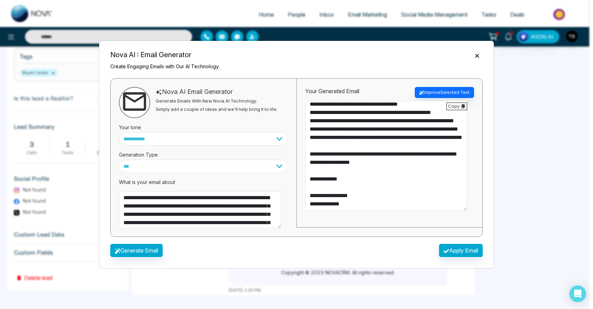
click at [433, 133] on textarea at bounding box center [386, 156] width 162 height 110
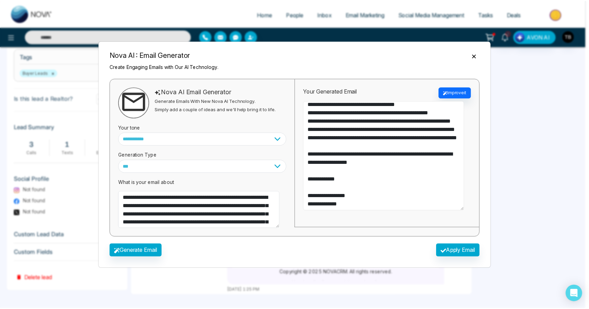
scroll to position [302, 0]
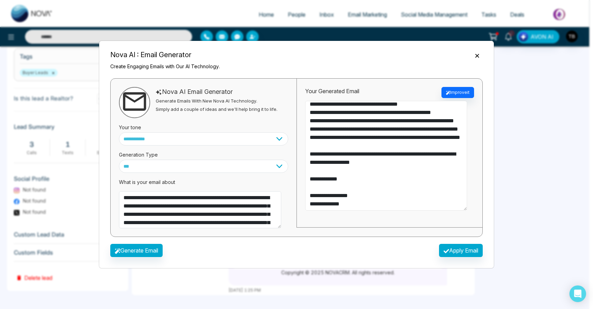
drag, startPoint x: 313, startPoint y: 121, endPoint x: 452, endPoint y: 248, distance: 188.8
click at [452, 243] on div "**********" at bounding box center [296, 159] width 383 height 167
type textarea "**********"
click at [443, 257] on button "Apply Email" at bounding box center [461, 250] width 44 height 13
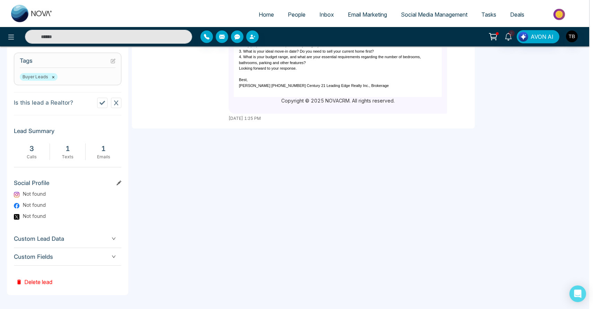
type textarea "**********"
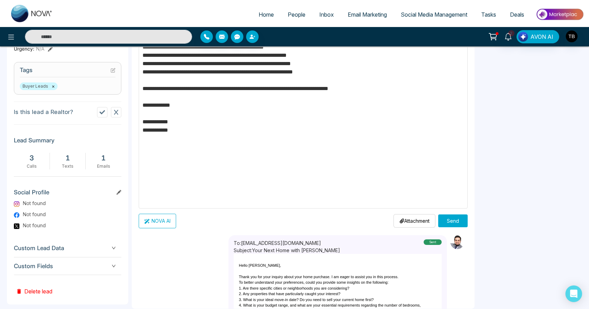
scroll to position [220, 0]
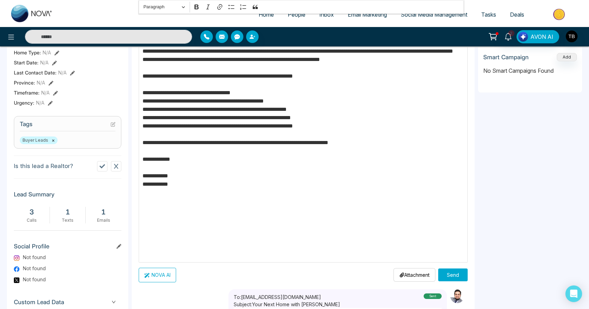
click at [291, 139] on p "**********" at bounding box center [301, 127] width 316 height 260
click at [339, 151] on p "**********" at bounding box center [301, 127] width 316 height 260
click at [348, 162] on p "**********" at bounding box center [301, 127] width 316 height 260
click at [372, 172] on p "**********" at bounding box center [301, 127] width 316 height 260
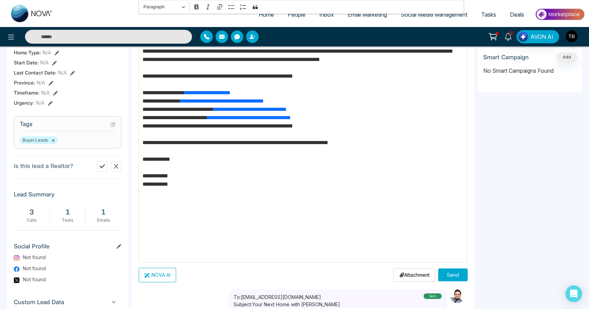
click at [368, 183] on p "**********" at bounding box center [301, 127] width 316 height 260
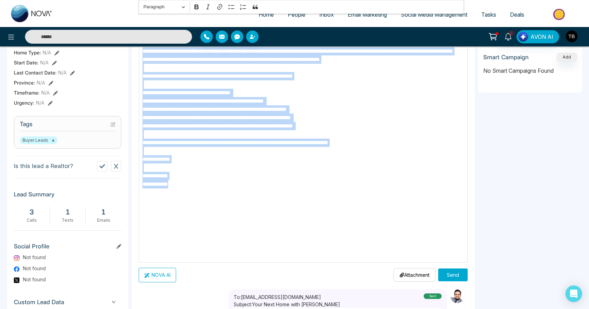
drag, startPoint x: 198, startPoint y: 258, endPoint x: 130, endPoint y: 69, distance: 200.8
click at [130, 69] on div "**********" at bounding box center [294, 111] width 575 height 517
copy p "**********"
click at [399, 139] on p "**********" at bounding box center [301, 127] width 316 height 260
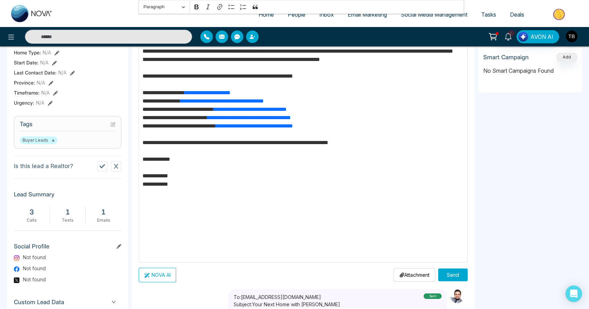
click at [355, 68] on p "**********" at bounding box center [301, 127] width 316 height 260
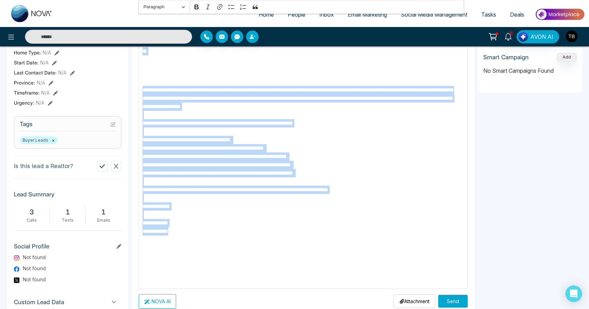
drag, startPoint x: 199, startPoint y: 284, endPoint x: 113, endPoint y: 72, distance: 228.4
click at [113, 72] on div "**********" at bounding box center [294, 111] width 575 height 517
click at [217, 170] on p "**********" at bounding box center [301, 185] width 316 height 198
click at [303, 167] on p "**********" at bounding box center [301, 185] width 316 height 198
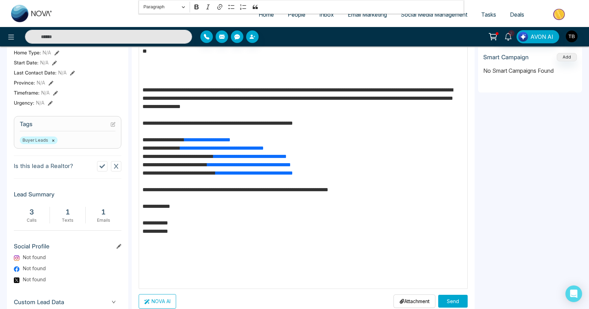
click at [216, 169] on p "**********" at bounding box center [301, 185] width 316 height 198
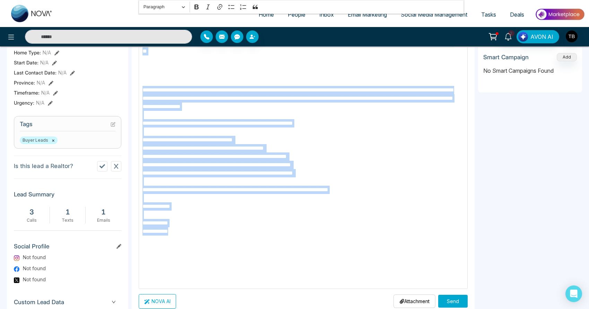
drag, startPoint x: 210, startPoint y: 286, endPoint x: 136, endPoint y: 68, distance: 230.3
click at [136, 68] on div "**********" at bounding box center [303, 149] width 343 height 428
copy div "**********"
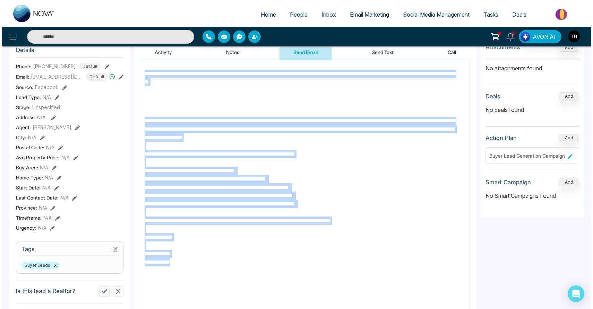
scroll to position [290, 0]
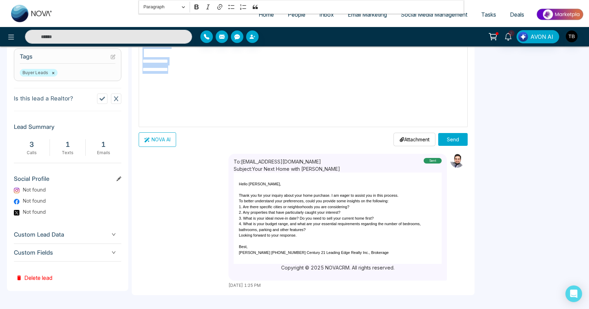
click at [449, 139] on button "Send" at bounding box center [452, 139] width 29 height 13
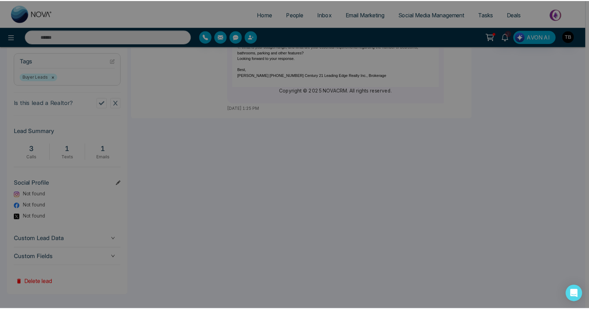
scroll to position [0, 0]
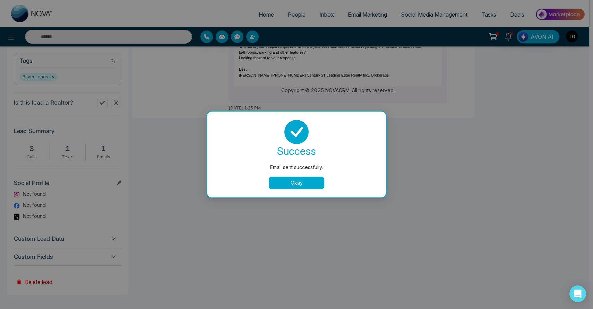
click at [301, 186] on button "Okay" at bounding box center [296, 183] width 55 height 12
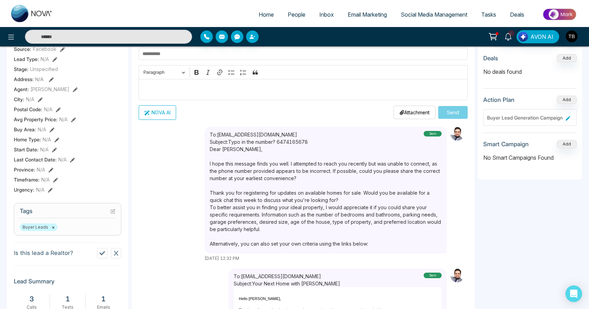
drag, startPoint x: 248, startPoint y: 240, endPoint x: 204, endPoint y: 200, distance: 59.6
click at [204, 200] on div "To: [EMAIL_ADDRESS][DOMAIN_NAME] Subject: Typo in the number? 6474165678 sent […" at bounding box center [303, 194] width 329 height 135
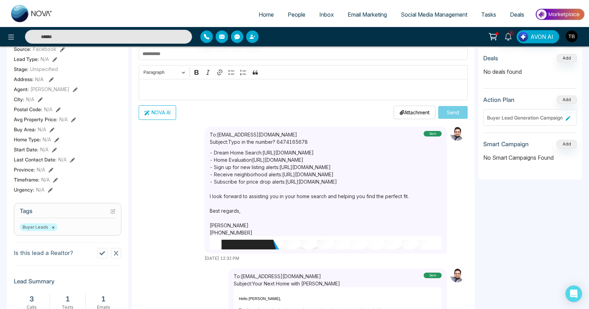
scroll to position [131, 0]
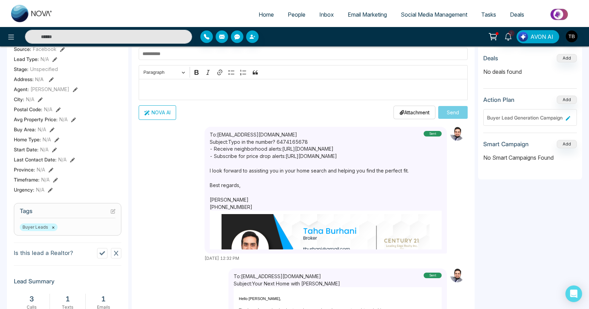
click at [382, 95] on p "Editor editing area: main" at bounding box center [303, 89] width 320 height 10
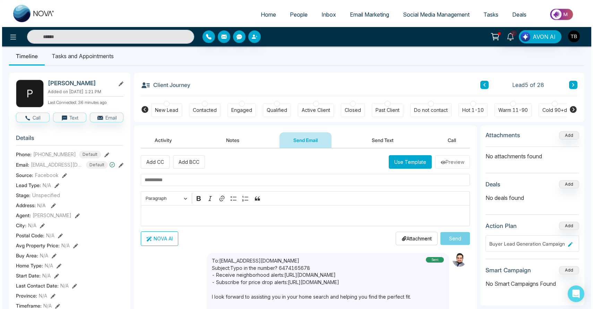
scroll to position [0, 0]
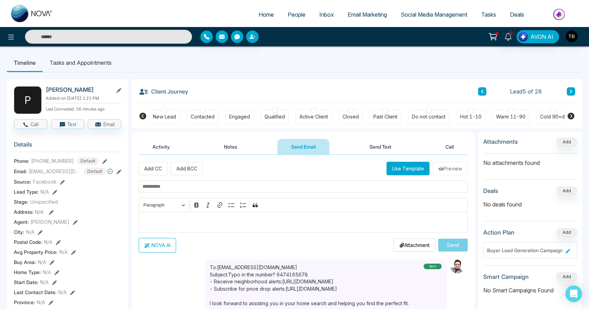
click at [295, 18] on span "People" at bounding box center [297, 14] width 18 height 7
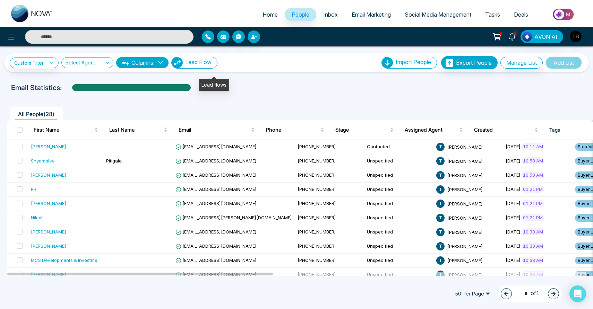
click at [212, 63] on span "Lead Flow" at bounding box center [198, 62] width 26 height 7
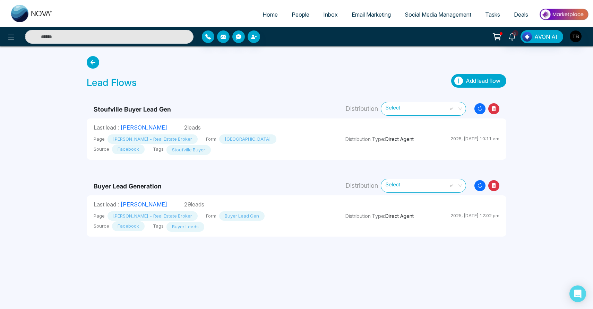
click at [472, 84] on span "Add lead flow" at bounding box center [483, 80] width 35 height 7
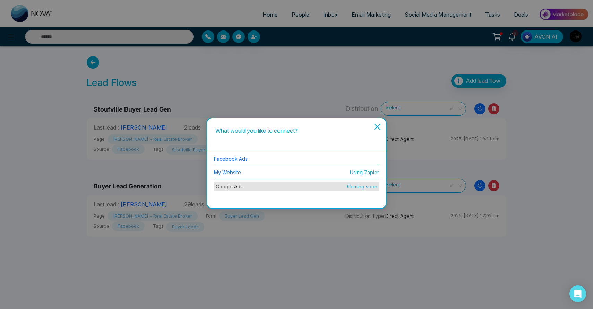
click at [377, 128] on icon "close" at bounding box center [377, 127] width 8 height 8
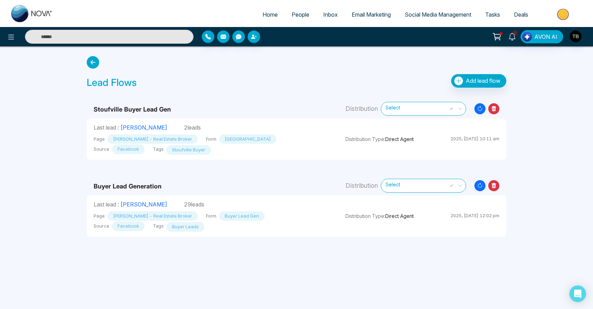
click at [262, 18] on span "Home" at bounding box center [269, 14] width 15 height 7
select select "*"
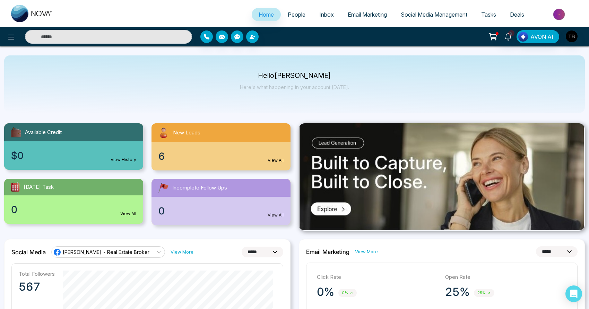
click at [296, 17] on span "People" at bounding box center [297, 14] width 18 height 7
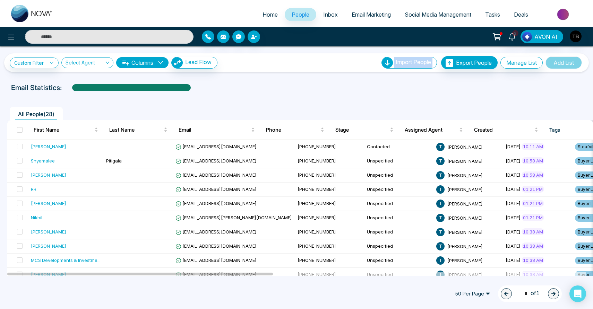
click at [299, 69] on div "Custom Filter Choose a filter Cancel Apply Select Agent Columns Lead Flow Impor…" at bounding box center [296, 62] width 573 height 13
click at [98, 68] on input "search" at bounding box center [85, 64] width 39 height 13
click at [299, 68] on div "Custom Filter Choose a filter Cancel Apply Select Agent Columns Lead Flow Impor…" at bounding box center [296, 62] width 573 height 13
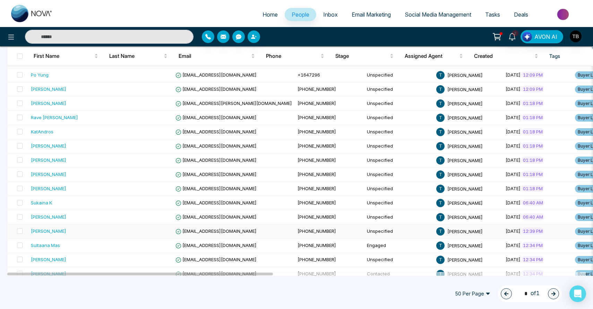
scroll to position [272, 0]
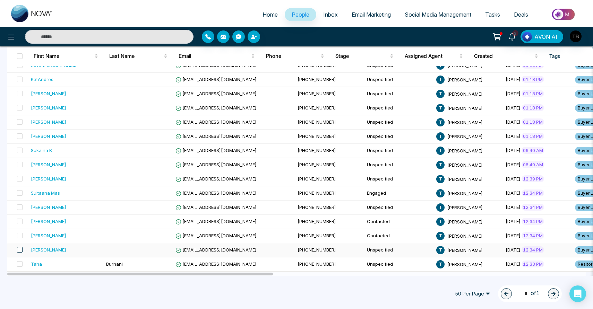
click at [23, 252] on span at bounding box center [20, 250] width 6 height 6
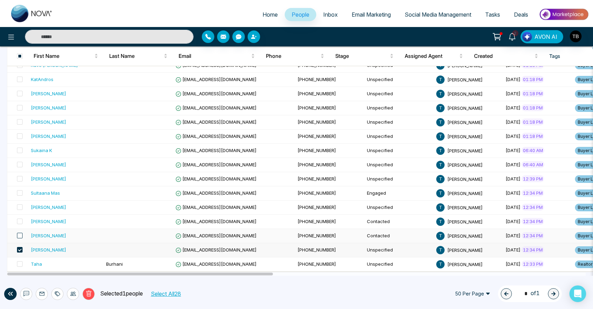
click at [21, 239] on span at bounding box center [20, 236] width 6 height 6
click at [19, 239] on span at bounding box center [20, 236] width 6 height 6
click at [21, 224] on span at bounding box center [20, 222] width 6 height 6
click at [21, 210] on span at bounding box center [20, 208] width 6 height 6
click at [22, 196] on span at bounding box center [20, 193] width 6 height 6
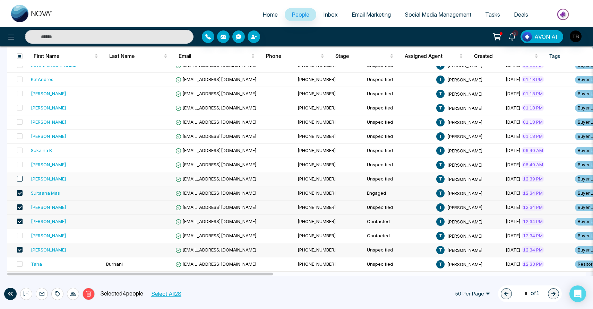
click at [23, 182] on span at bounding box center [20, 179] width 6 height 6
click at [21, 166] on span at bounding box center [20, 165] width 6 height 6
click at [21, 153] on span at bounding box center [20, 151] width 6 height 6
click at [19, 138] on span at bounding box center [20, 136] width 6 height 6
click at [21, 123] on span at bounding box center [20, 122] width 6 height 6
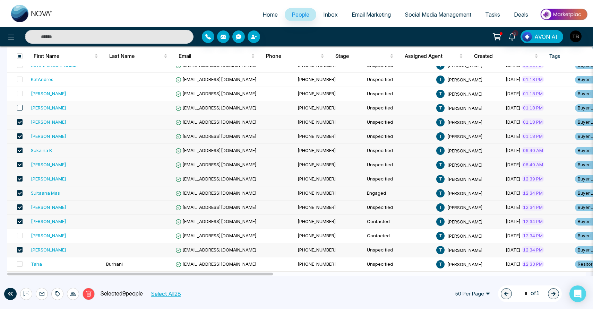
click at [22, 110] on span at bounding box center [20, 108] width 6 height 6
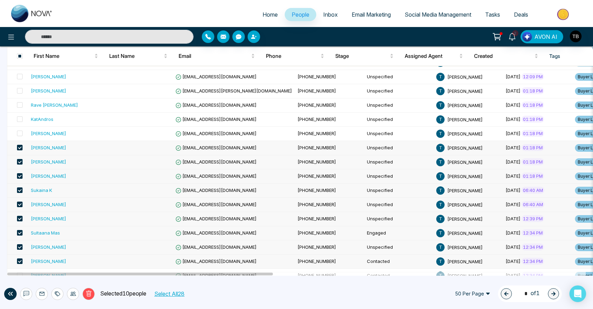
scroll to position [220, 0]
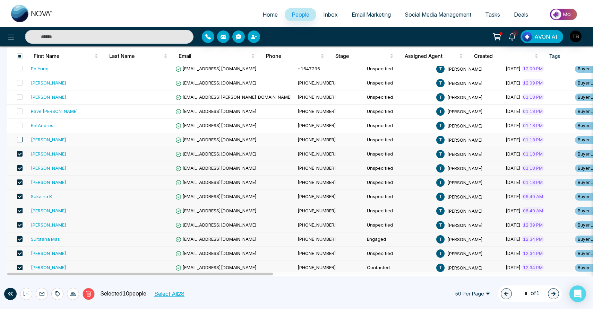
click at [21, 143] on span at bounding box center [20, 140] width 6 height 6
click at [23, 128] on span at bounding box center [20, 126] width 6 height 6
click at [21, 114] on span at bounding box center [20, 112] width 6 height 6
click at [21, 100] on span at bounding box center [20, 97] width 6 height 6
click at [20, 86] on span at bounding box center [20, 83] width 6 height 6
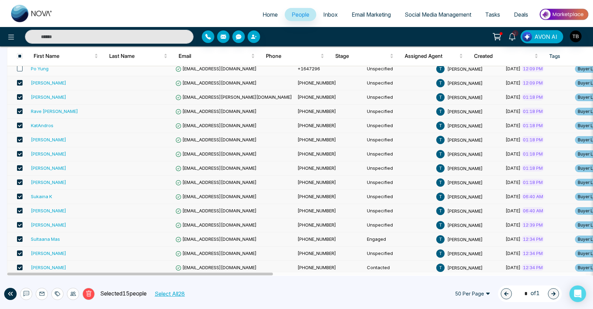
click at [23, 71] on span at bounding box center [20, 69] width 6 height 6
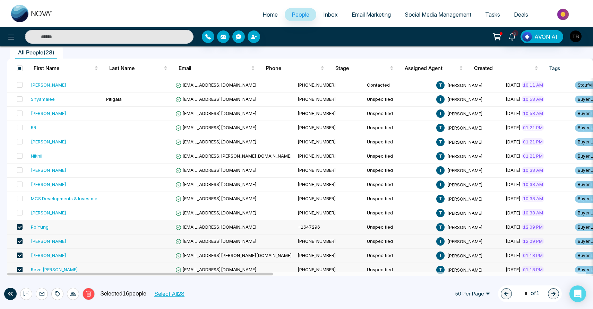
scroll to position [66, 0]
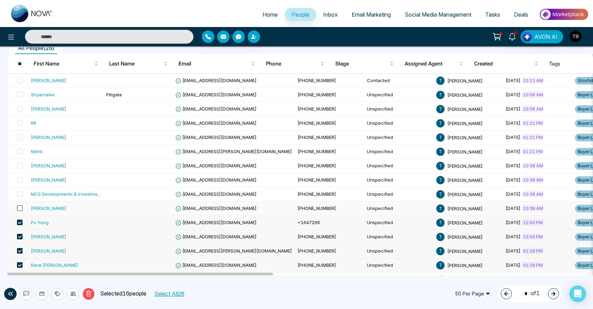
click at [22, 211] on span at bounding box center [20, 209] width 6 height 6
drag, startPoint x: 22, startPoint y: 204, endPoint x: 23, endPoint y: 200, distance: 4.0
click at [22, 197] on span at bounding box center [20, 194] width 6 height 6
click at [23, 183] on span at bounding box center [20, 180] width 6 height 6
click at [21, 169] on span at bounding box center [20, 166] width 6 height 6
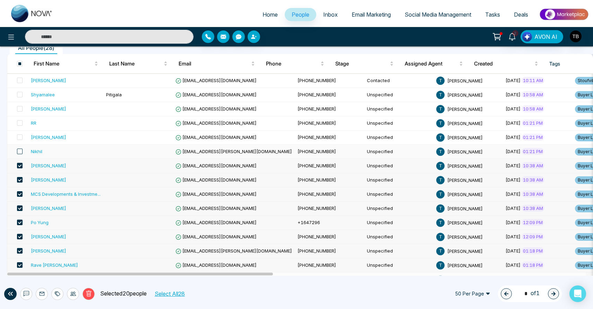
click at [21, 154] on span at bounding box center [20, 152] width 6 height 6
click at [21, 140] on span at bounding box center [20, 138] width 6 height 6
click at [23, 126] on span at bounding box center [20, 123] width 6 height 6
click at [24, 115] on td at bounding box center [17, 109] width 21 height 14
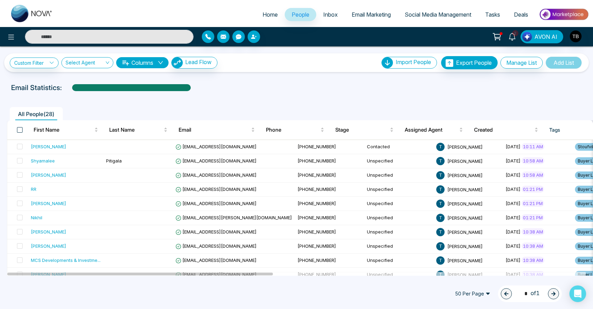
click at [23, 133] on span at bounding box center [20, 130] width 6 height 6
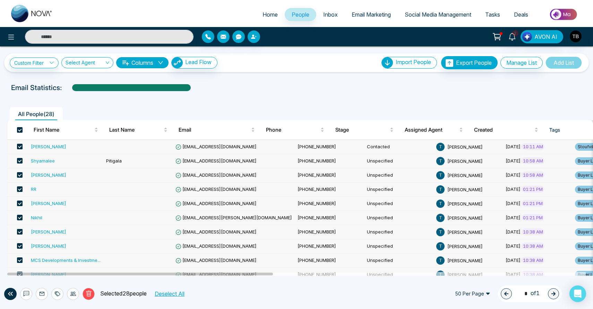
click at [23, 149] on span at bounding box center [20, 147] width 6 height 6
click at [23, 206] on span at bounding box center [20, 204] width 6 height 6
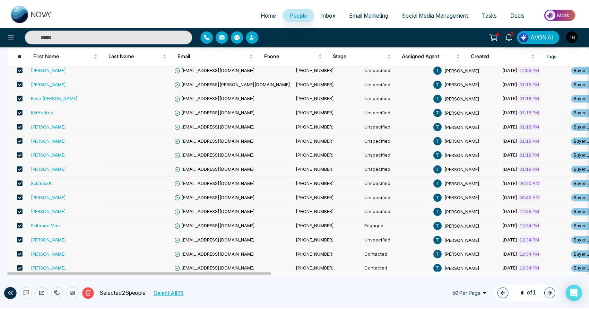
scroll to position [272, 0]
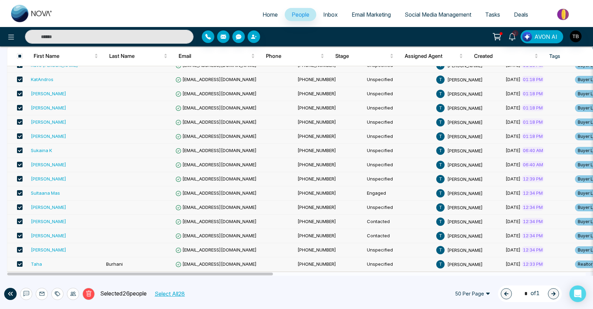
click at [22, 238] on span at bounding box center [20, 236] width 6 height 6
click at [23, 239] on span at bounding box center [20, 236] width 6 height 6
click at [357, 16] on span "Email Marketing" at bounding box center [371, 14] width 39 height 7
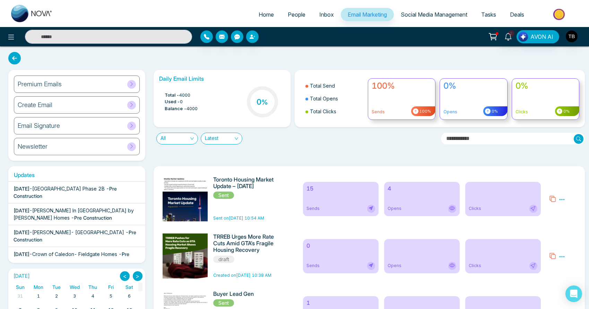
click at [52, 109] on h6 "Create Email" at bounding box center [35, 105] width 35 height 8
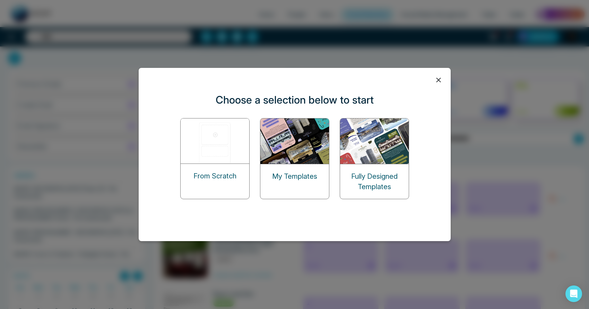
click at [219, 159] on img at bounding box center [215, 141] width 69 height 45
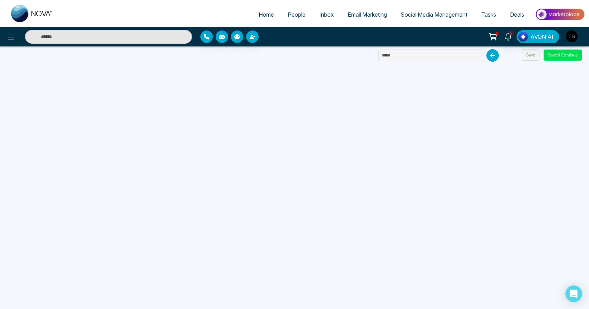
click at [492, 60] on icon at bounding box center [492, 55] width 12 height 12
